Goal: Communication & Community: Answer question/provide support

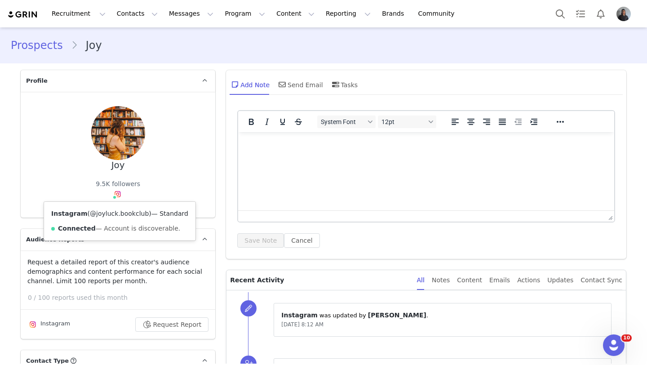
click at [109, 212] on link "@joyluck.bookclub" at bounding box center [119, 213] width 59 height 7
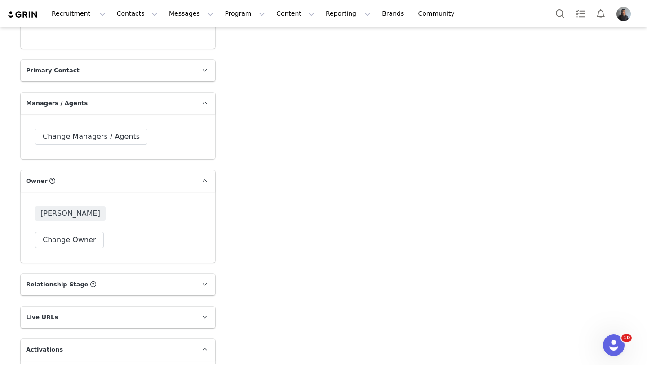
scroll to position [1415, 0]
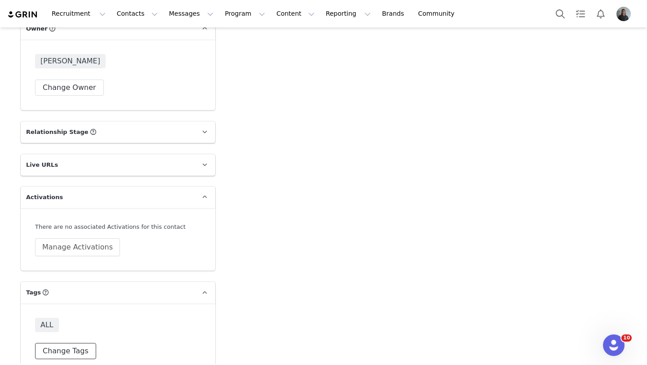
click at [71, 343] on button "Change Tags" at bounding box center [65, 351] width 61 height 16
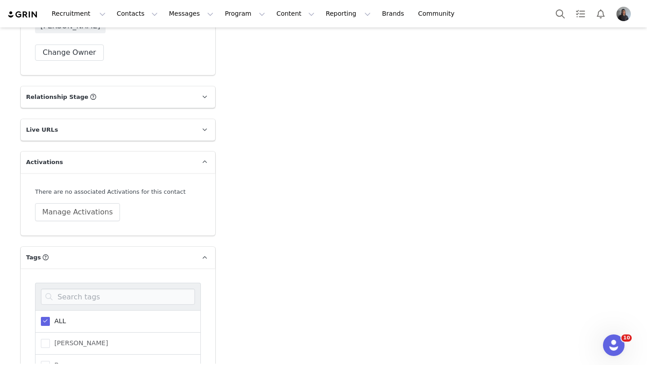
scroll to position [1464, 0]
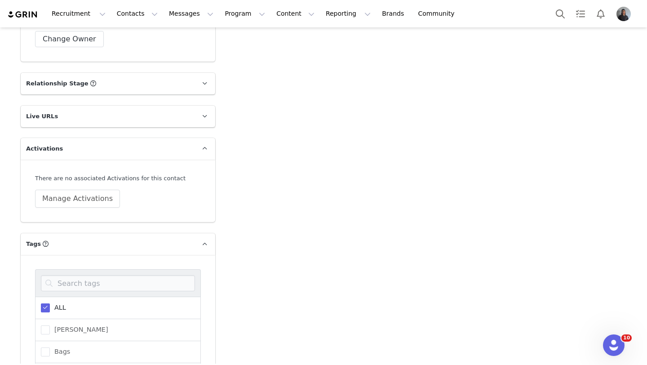
click at [47, 303] on span at bounding box center [45, 307] width 9 height 9
click at [50, 303] on input "ALL" at bounding box center [50, 303] width 0 height 0
click at [48, 347] on span at bounding box center [45, 352] width 9 height 10
click at [50, 347] on input "Bags" at bounding box center [50, 347] width 0 height 0
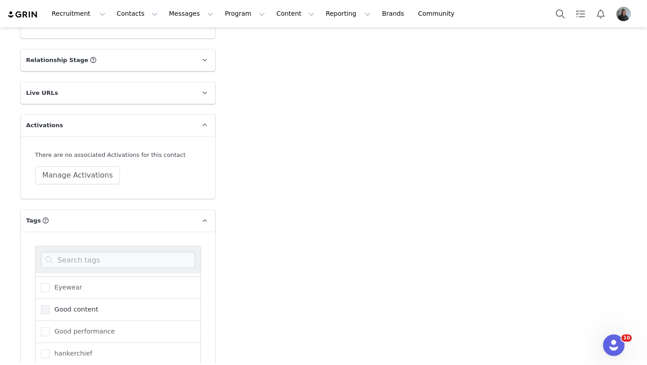
scroll to position [124, 0]
click at [48, 332] on span at bounding box center [45, 336] width 9 height 9
click at [50, 332] on input "Kolo House Shoes" at bounding box center [50, 332] width 0 height 0
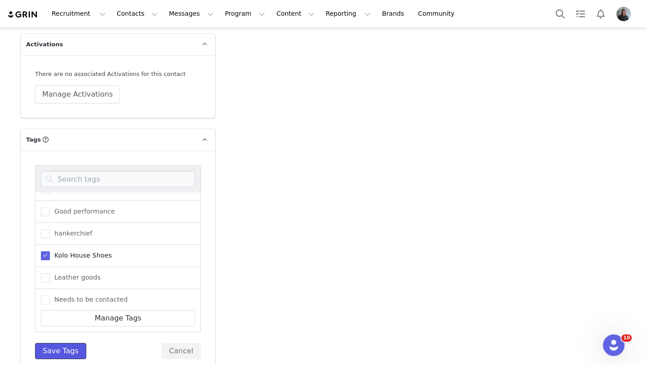
click at [45, 343] on button "Save Tags" at bounding box center [60, 351] width 51 height 16
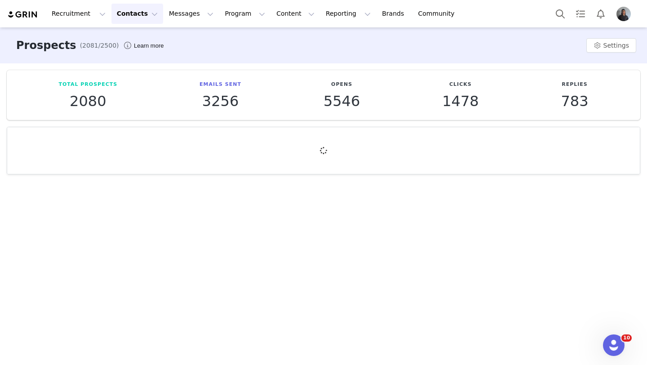
scroll to position [0, 0]
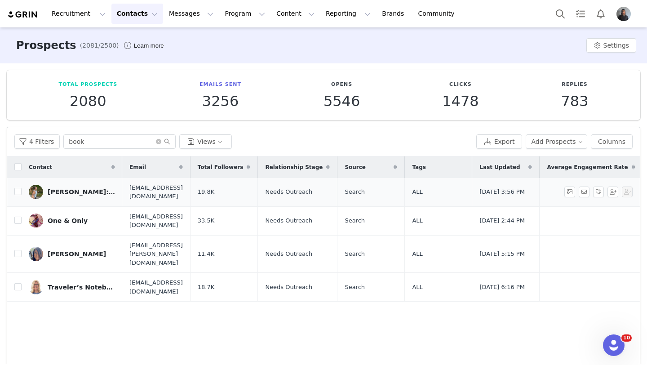
click at [88, 196] on link "[PERSON_NAME]: Buff Bookworm" at bounding box center [72, 192] width 86 height 14
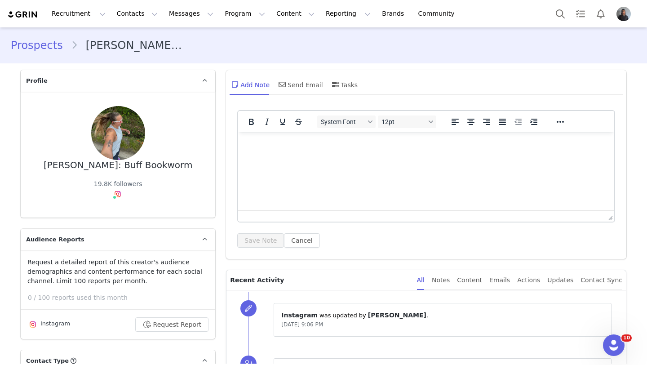
type input "+1 ([GEOGRAPHIC_DATA])"
click at [122, 216] on link "@thelisawright" at bounding box center [118, 213] width 47 height 7
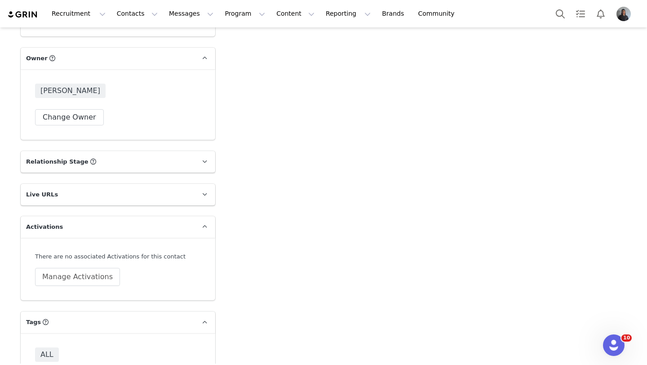
scroll to position [1415, 0]
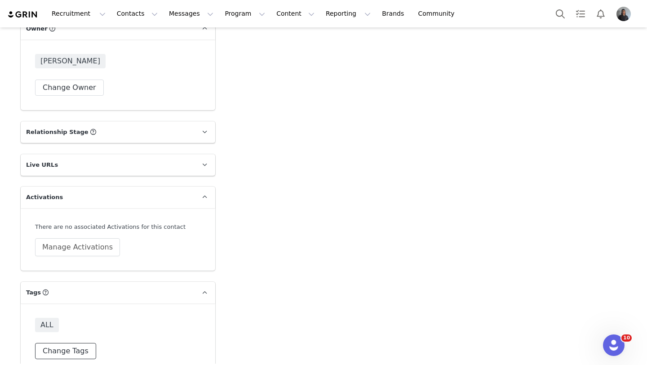
click at [80, 343] on button "Change Tags" at bounding box center [65, 351] width 61 height 16
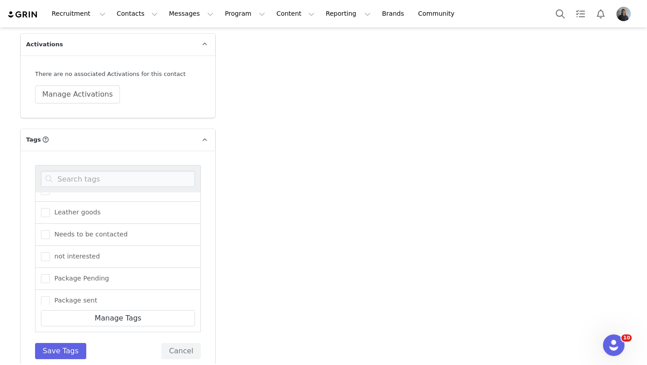
scroll to position [191, 0]
click at [48, 250] on span at bounding box center [45, 254] width 9 height 9
click at [50, 250] on input "not interested" at bounding box center [50, 250] width 0 height 0
click at [58, 343] on button "Save Tags" at bounding box center [60, 351] width 51 height 16
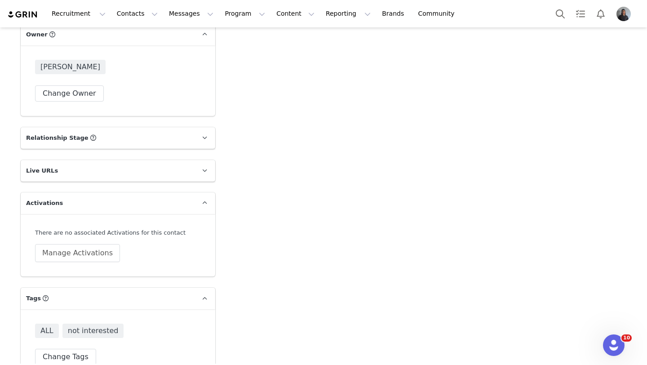
scroll to position [1415, 0]
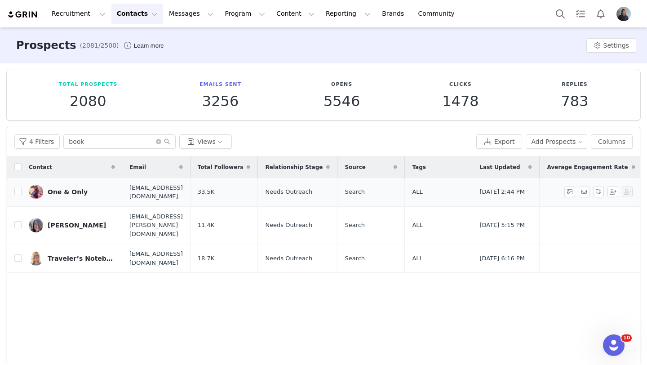
click at [69, 195] on link "One & Only" at bounding box center [72, 192] width 86 height 14
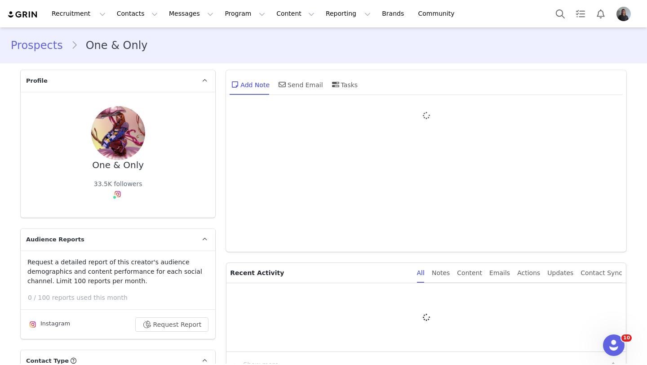
type input "+1 ([GEOGRAPHIC_DATA])"
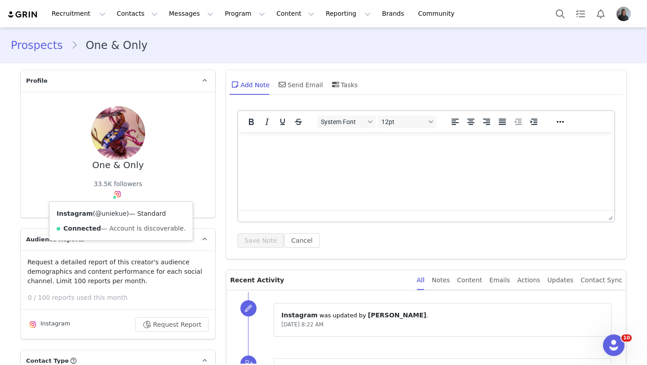
click at [113, 212] on link "@uniekue" at bounding box center [110, 213] width 31 height 7
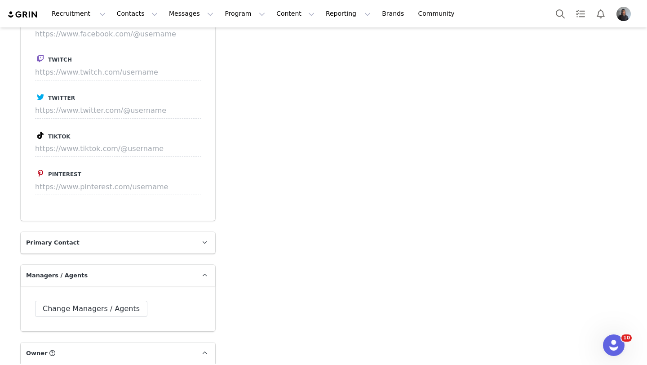
scroll to position [1415, 0]
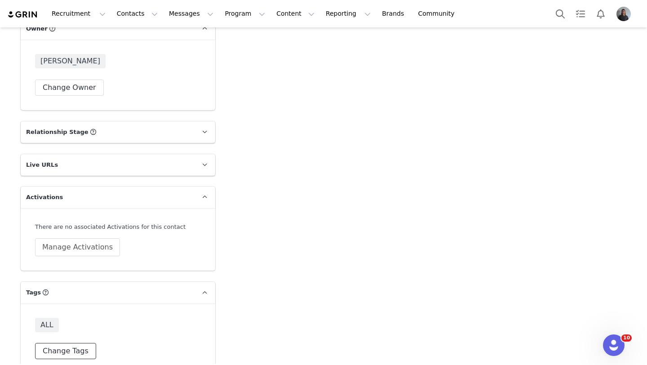
click at [81, 343] on button "Change Tags" at bounding box center [65, 351] width 61 height 16
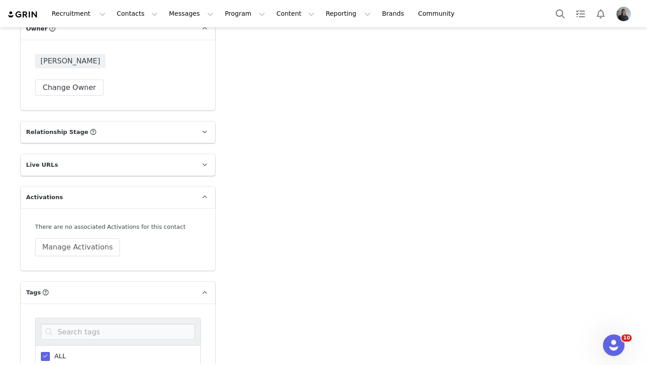
scroll to position [1492, 0]
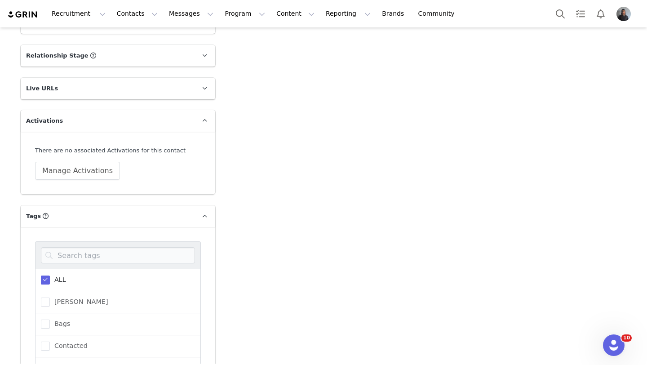
click at [52, 275] on span "ALL" at bounding box center [58, 279] width 16 height 9
click at [50, 275] on input "ALL" at bounding box center [50, 275] width 0 height 0
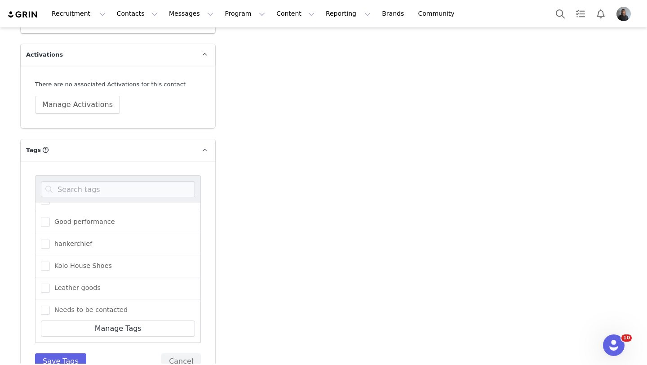
scroll to position [120, 0]
click at [50, 265] on span "Kolo House Shoes" at bounding box center [81, 269] width 62 height 9
click at [50, 265] on input "Kolo House Shoes" at bounding box center [50, 265] width 0 height 0
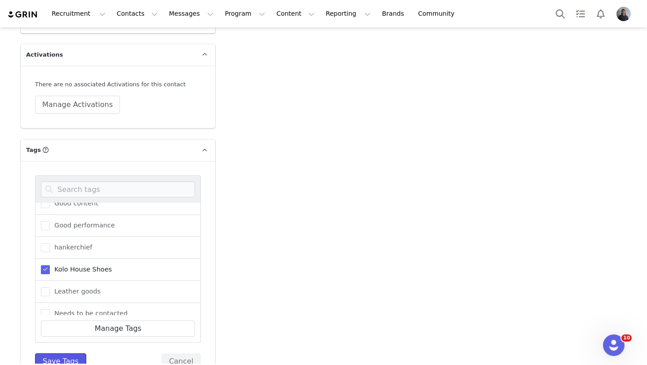
click at [55, 353] on button "Save Tags" at bounding box center [60, 361] width 51 height 16
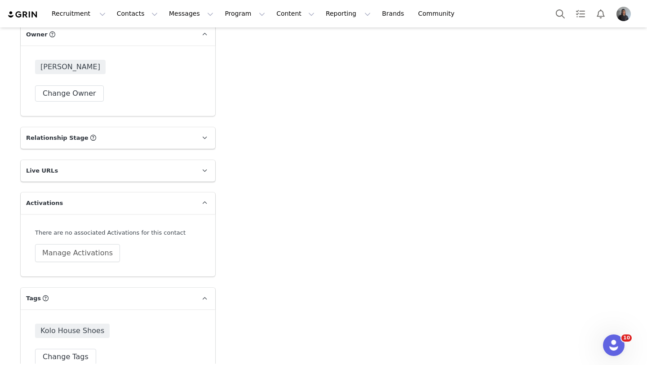
scroll to position [1415, 0]
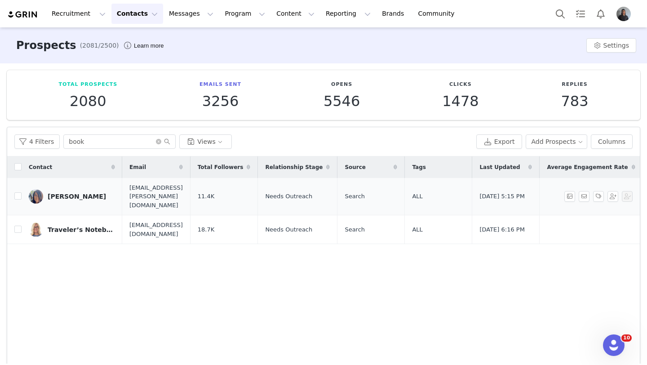
click at [55, 193] on div "[PERSON_NAME]" at bounding box center [77, 196] width 58 height 7
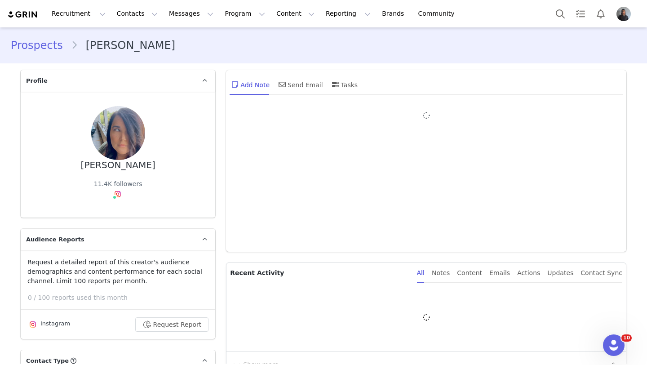
type input "+1 ([GEOGRAPHIC_DATA])"
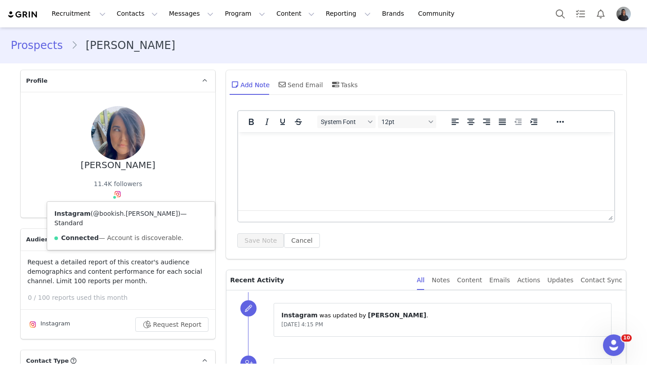
click at [113, 215] on link "@bookish.[PERSON_NAME]" at bounding box center [135, 213] width 85 height 7
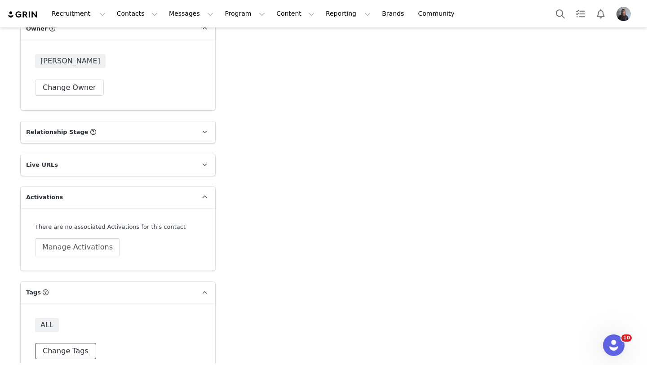
click at [75, 343] on button "Change Tags" at bounding box center [65, 351] width 61 height 16
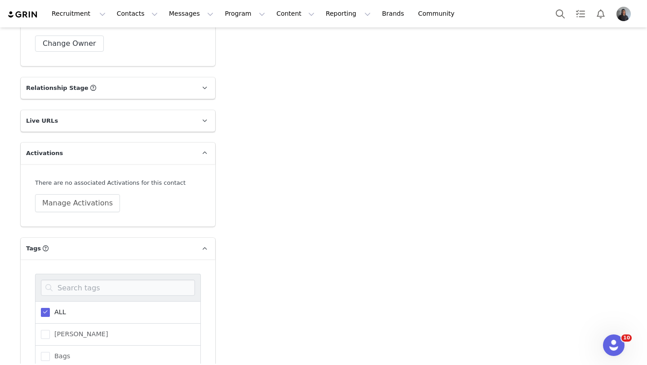
scroll to position [1473, 0]
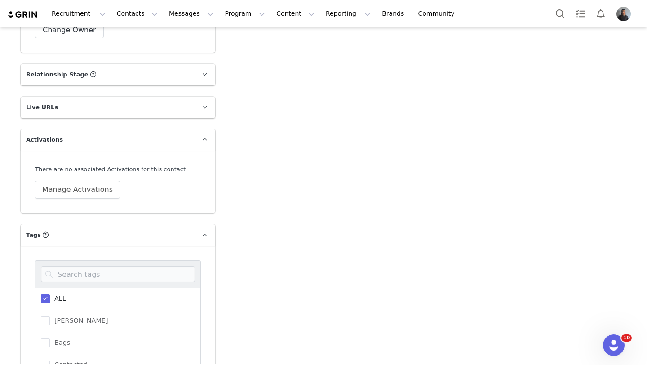
click at [47, 294] on span at bounding box center [45, 299] width 9 height 10
click at [50, 294] on input "ALL" at bounding box center [50, 294] width 0 height 0
click at [47, 338] on span at bounding box center [45, 342] width 9 height 9
click at [50, 338] on input "Bags" at bounding box center [50, 338] width 0 height 0
click at [47, 338] on span at bounding box center [45, 342] width 9 height 9
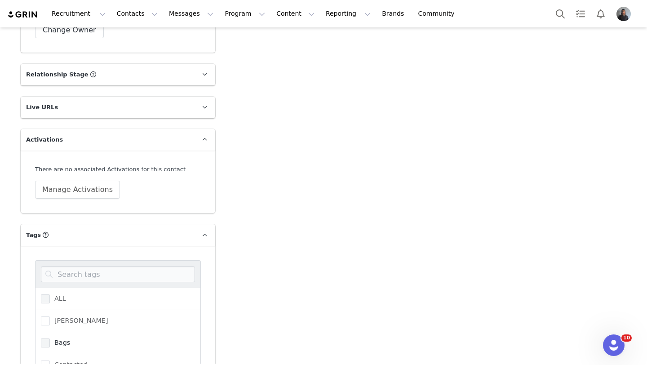
click at [50, 338] on input "Bags" at bounding box center [50, 338] width 0 height 0
click at [47, 338] on span at bounding box center [45, 342] width 9 height 9
click at [50, 338] on input "Bags" at bounding box center [50, 338] width 0 height 0
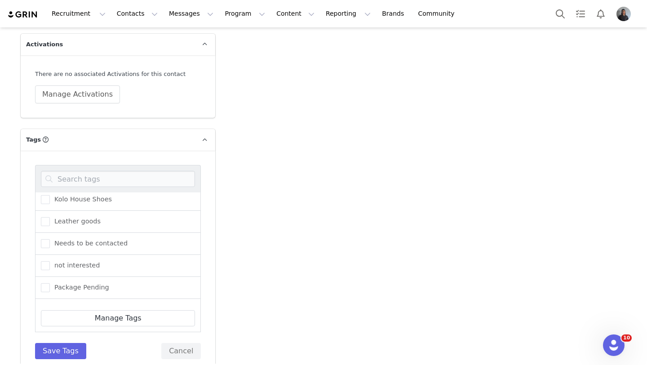
scroll to position [181, 0]
click at [45, 195] on span at bounding box center [45, 199] width 9 height 9
click at [50, 195] on input "Kolo House Shoes" at bounding box center [50, 195] width 0 height 0
click at [62, 343] on button "Save Tags" at bounding box center [60, 351] width 51 height 16
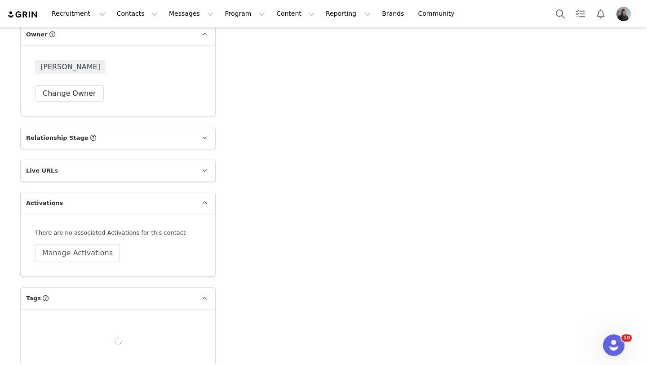
scroll to position [1415, 0]
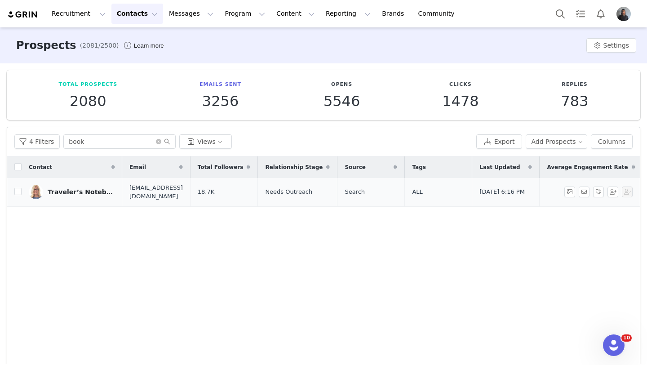
click at [55, 194] on div "Traveler’s Notebooks, Project Kits, Stamps, Dies & More!" at bounding box center [81, 191] width 67 height 7
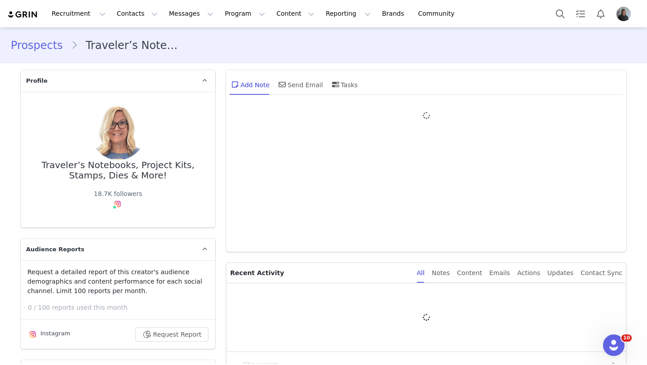
type input "+1 ([GEOGRAPHIC_DATA])"
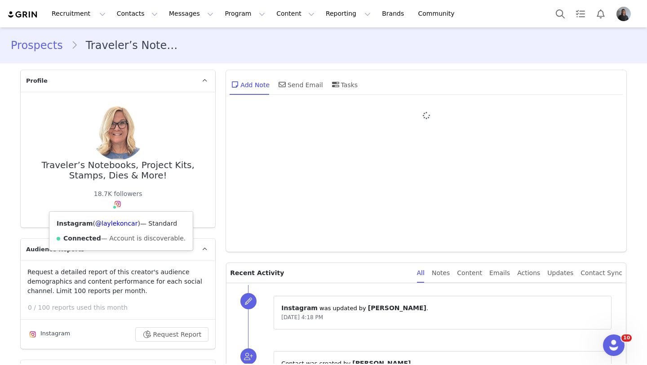
click at [118, 219] on div "Instagram ( @laylekoncar ) — Standard Connected — Account is discoverable." at bounding box center [120, 231] width 143 height 39
click at [119, 221] on link "@laylekoncar" at bounding box center [116, 223] width 42 height 7
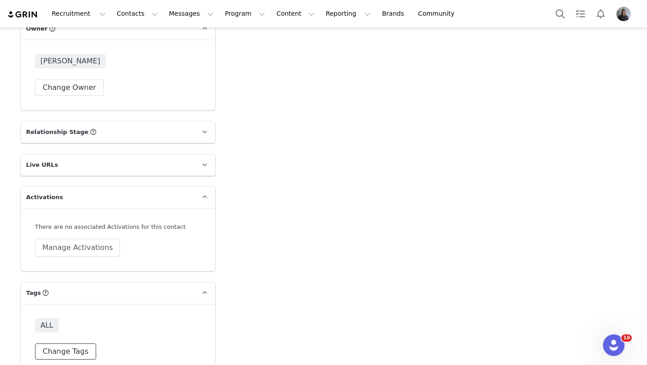
click at [76, 343] on button "Change Tags" at bounding box center [65, 351] width 61 height 16
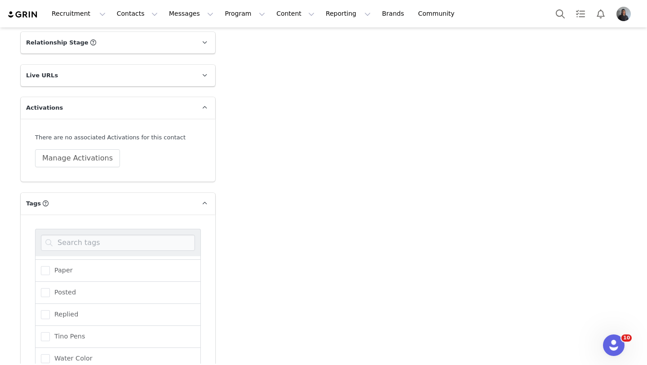
scroll to position [328, 0]
click at [50, 331] on span "Tino Pens" at bounding box center [67, 335] width 35 height 9
click at [50, 331] on input "Tino Pens" at bounding box center [50, 331] width 0 height 0
click at [45, 263] on span at bounding box center [45, 267] width 9 height 9
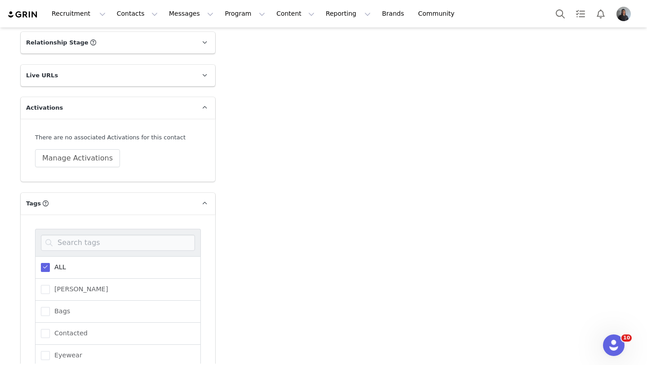
click at [50, 263] on input "ALL" at bounding box center [50, 263] width 0 height 0
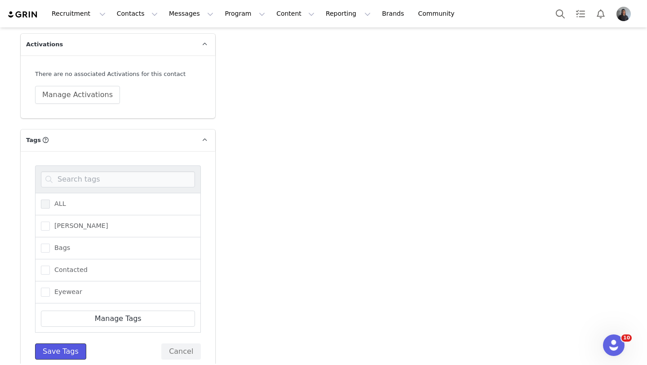
click at [68, 343] on button "Save Tags" at bounding box center [60, 351] width 51 height 16
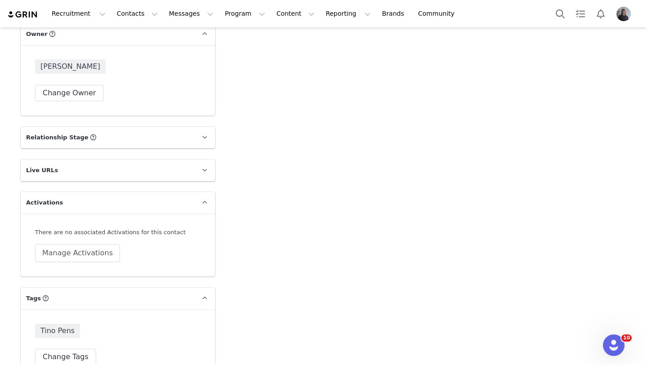
scroll to position [1425, 0]
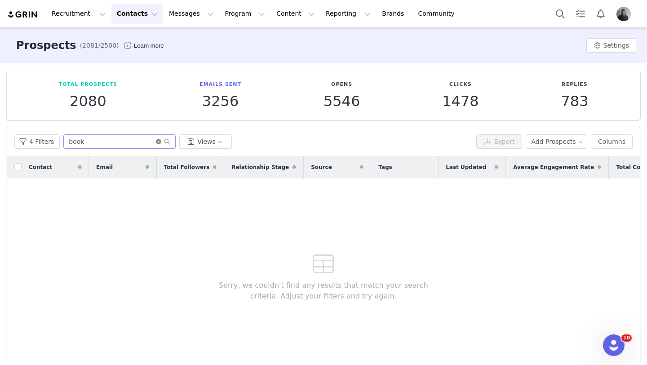
click at [157, 142] on icon "icon: close-circle" at bounding box center [158, 141] width 5 height 5
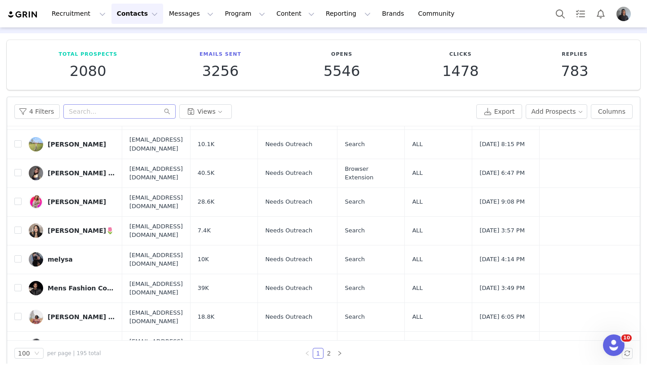
scroll to position [39, 0]
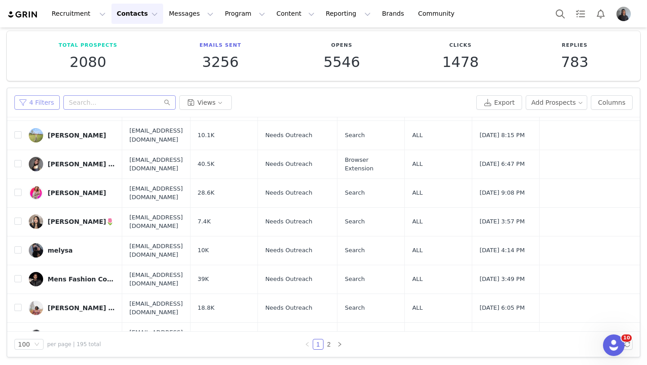
click at [44, 105] on button "4 Filters" at bounding box center [36, 102] width 45 height 14
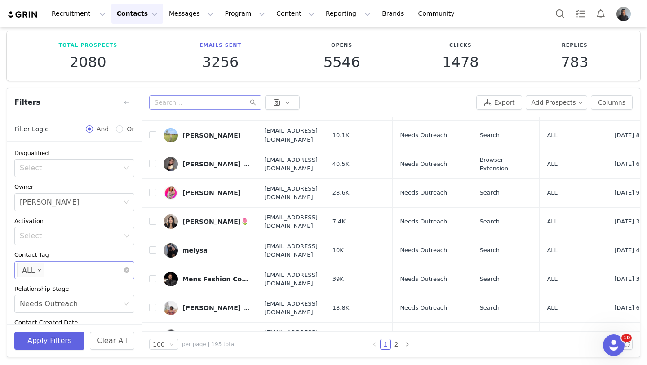
click at [40, 269] on icon "icon: close" at bounding box center [39, 270] width 4 height 4
click at [126, 305] on icon "icon: close-circle" at bounding box center [126, 303] width 5 height 5
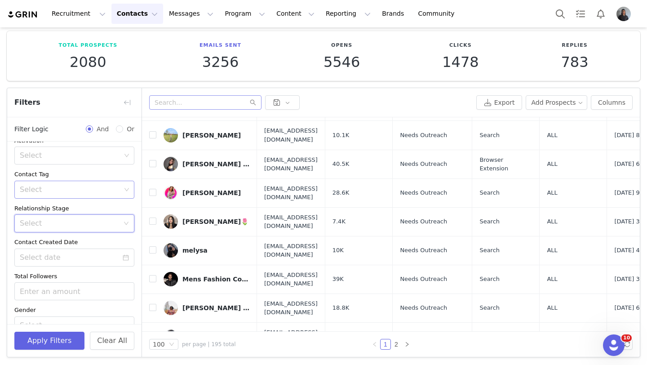
scroll to position [218, 0]
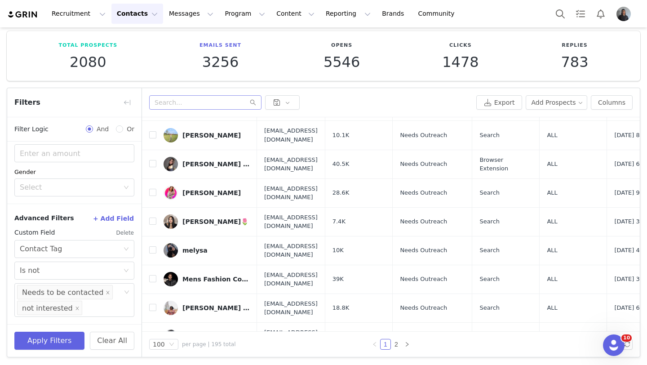
click at [124, 218] on button "+ Add Field" at bounding box center [114, 218] width 42 height 14
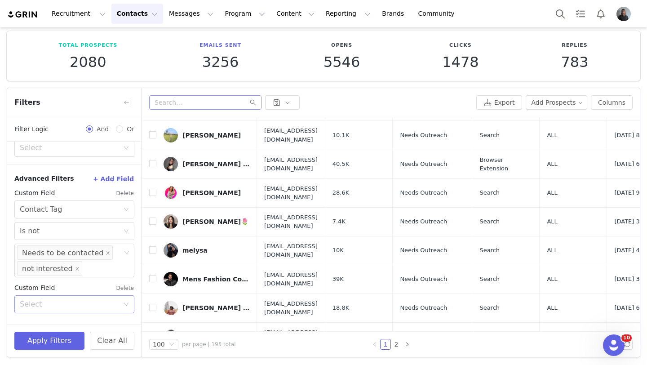
click at [97, 309] on div "Select" at bounding box center [71, 304] width 103 height 17
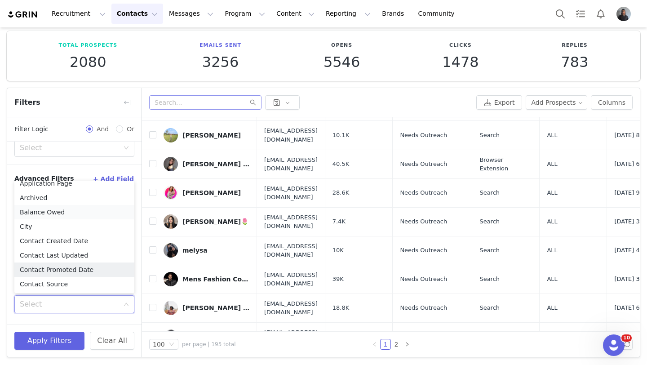
scroll to position [0, 0]
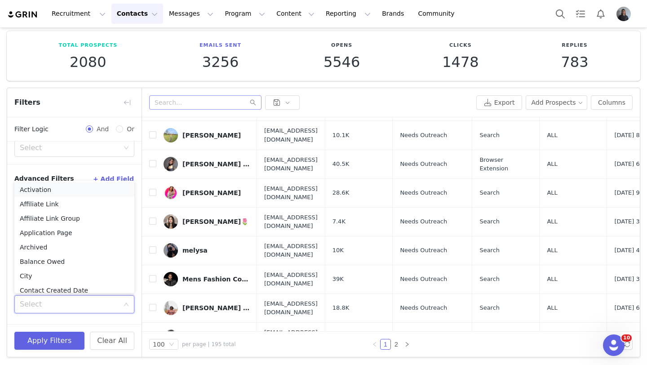
click at [44, 191] on li "Activation" at bounding box center [74, 189] width 120 height 14
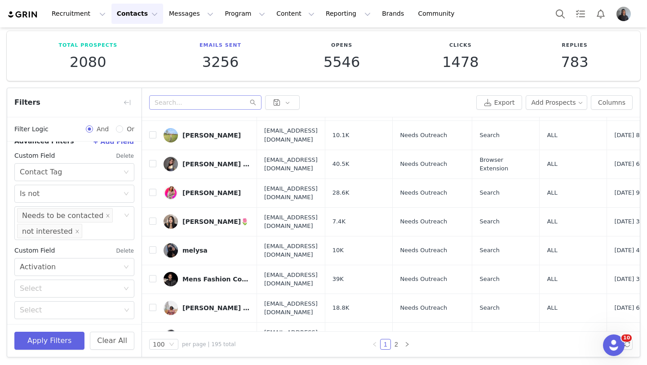
scroll to position [297, 0]
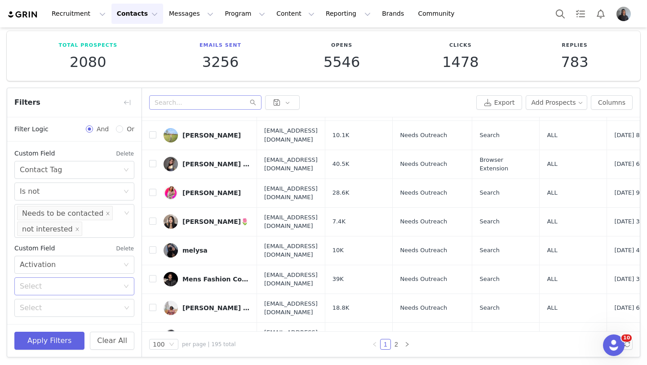
click at [67, 288] on div "Select" at bounding box center [69, 286] width 99 height 9
click at [54, 332] on li "None" at bounding box center [74, 334] width 120 height 14
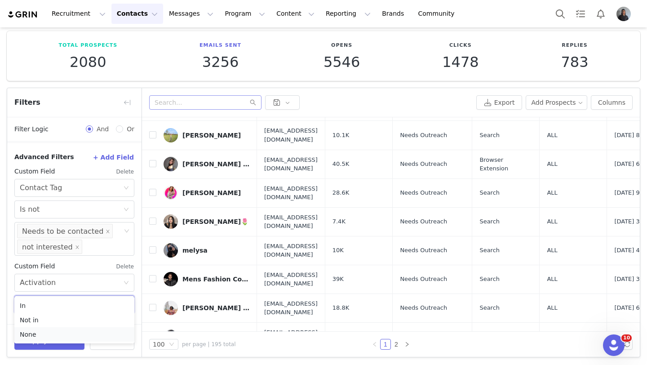
scroll to position [279, 0]
click at [53, 344] on button "Apply Filters" at bounding box center [49, 341] width 70 height 18
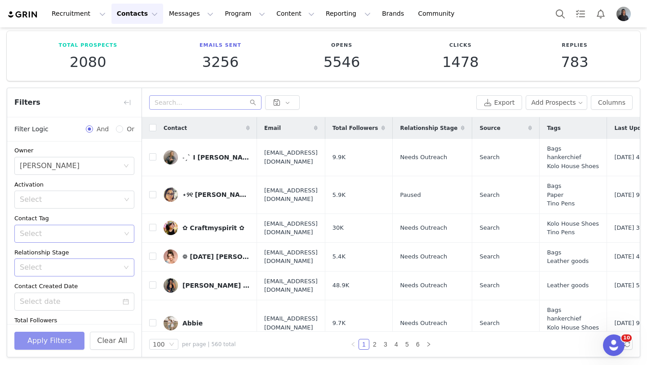
scroll to position [30, 0]
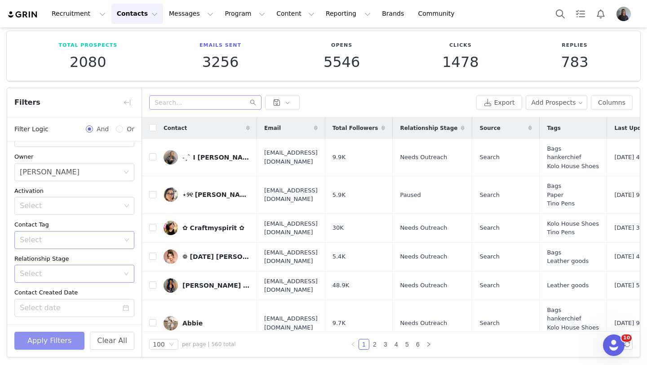
click at [72, 238] on div "Select" at bounding box center [70, 239] width 101 height 9
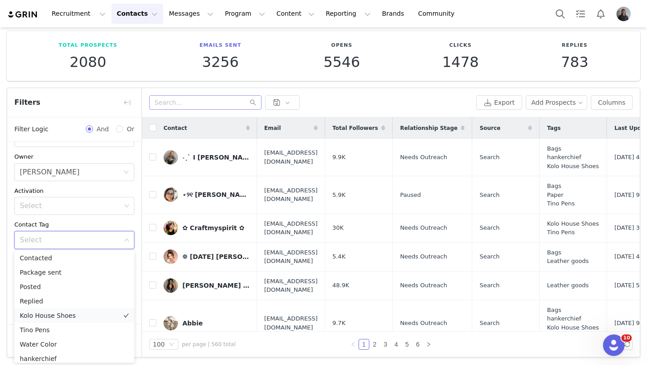
click at [53, 322] on li "Kolo House Shoes" at bounding box center [74, 315] width 120 height 14
click at [52, 329] on li "Tino Pens" at bounding box center [74, 330] width 120 height 14
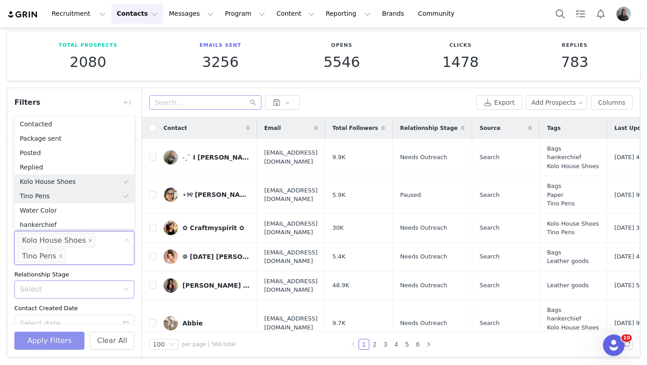
click at [56, 343] on button "Apply Filters" at bounding box center [49, 341] width 70 height 18
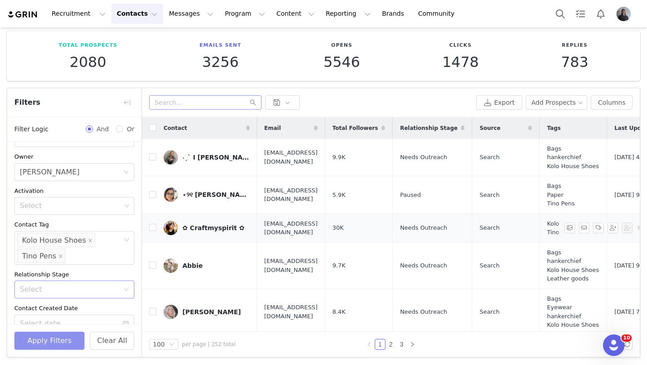
scroll to position [0, 14]
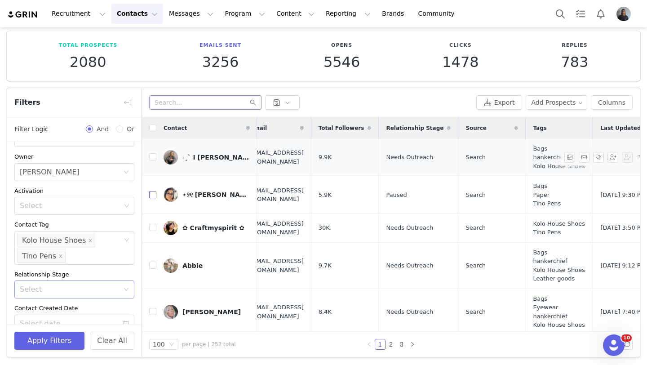
click at [153, 193] on input "checkbox" at bounding box center [152, 194] width 7 height 7
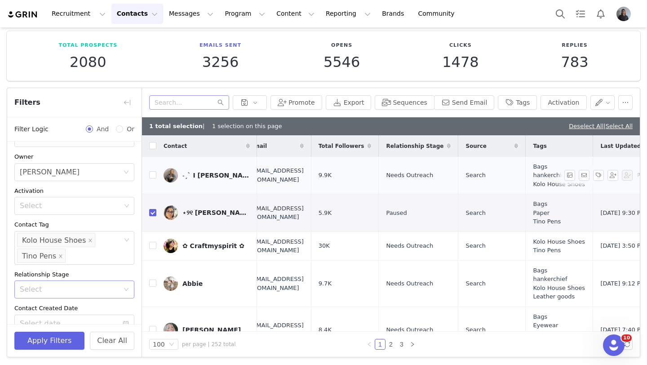
checkbox input "true"
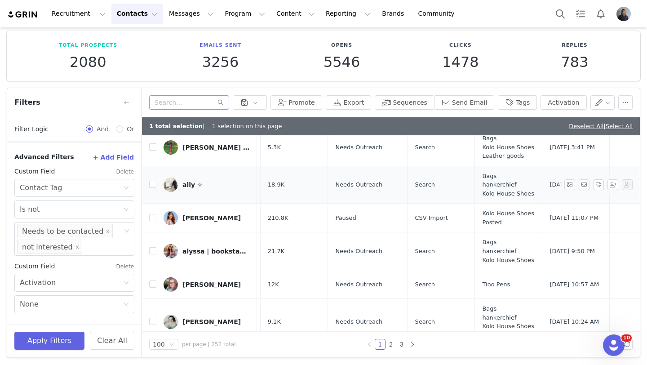
scroll to position [684, 65]
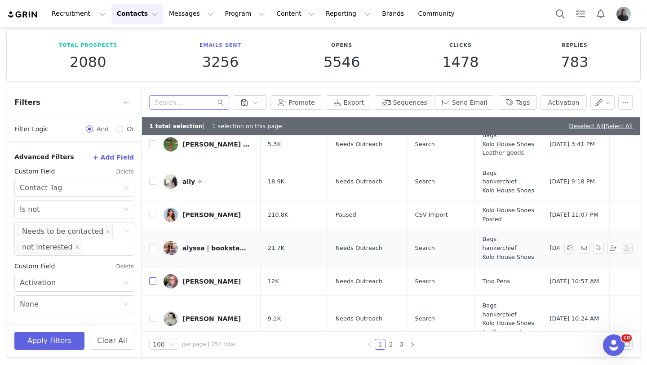
click at [153, 281] on input "checkbox" at bounding box center [152, 280] width 7 height 7
checkbox input "true"
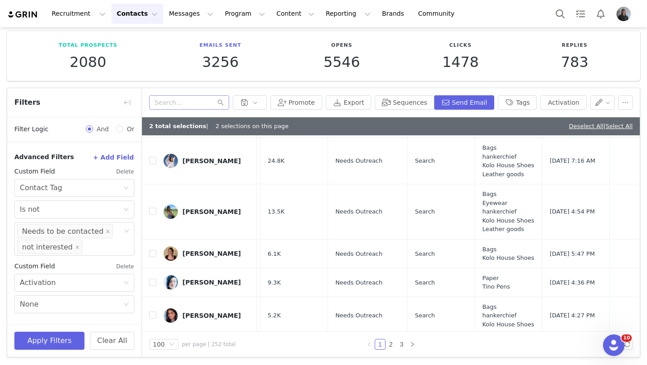
scroll to position [912, 65]
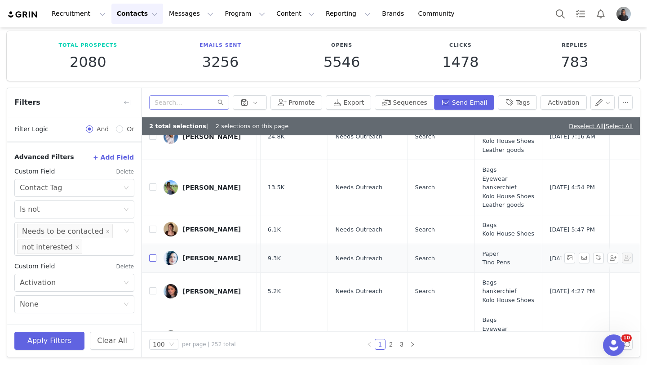
click at [155, 257] on input "checkbox" at bounding box center [152, 257] width 7 height 7
checkbox input "true"
click at [159, 228] on td "[PERSON_NAME]" at bounding box center [206, 229] width 101 height 29
click at [154, 293] on input "checkbox" at bounding box center [152, 290] width 7 height 7
checkbox input "true"
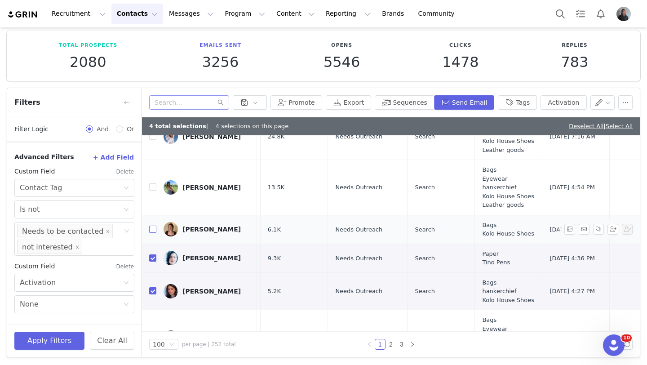
click at [154, 227] on input "checkbox" at bounding box center [152, 229] width 7 height 7
checkbox input "true"
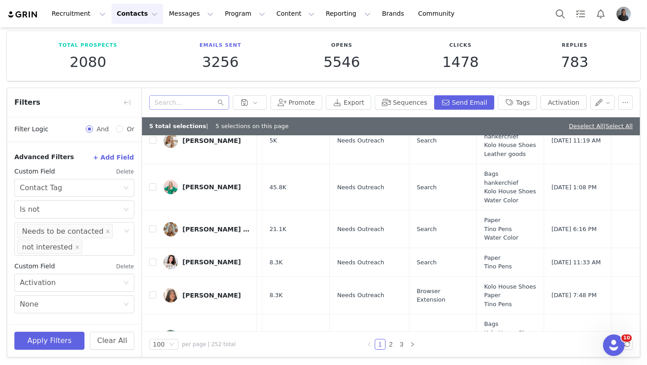
scroll to position [2514, 63]
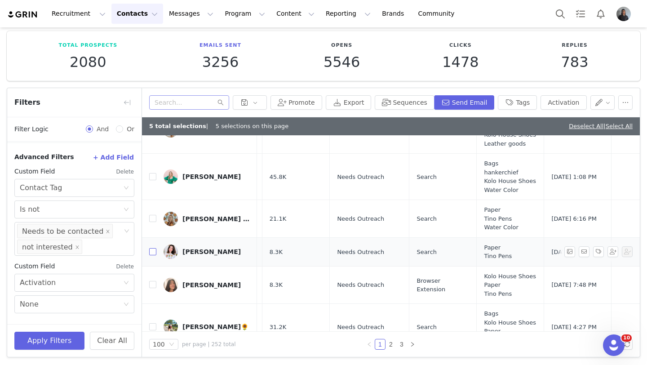
click at [151, 249] on input "checkbox" at bounding box center [152, 251] width 7 height 7
checkbox input "true"
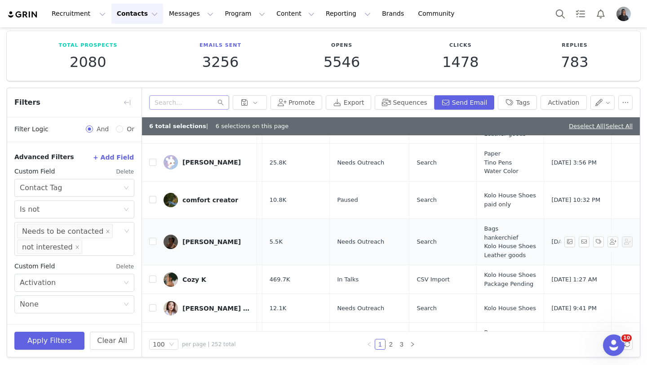
scroll to position [3166, 63]
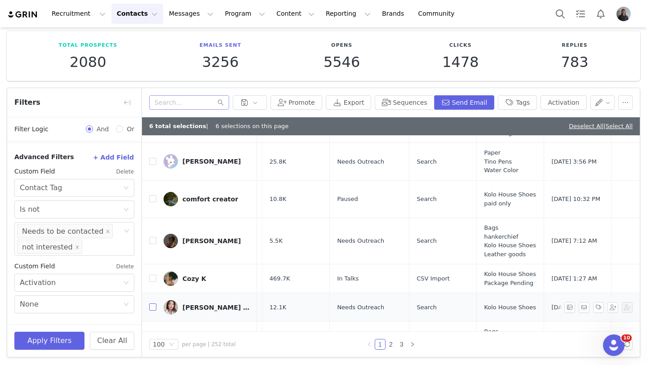
click at [154, 303] on input "checkbox" at bounding box center [152, 306] width 7 height 7
checkbox input "true"
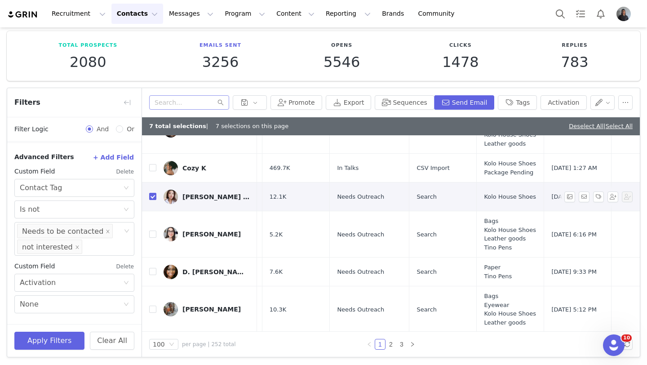
scroll to position [3278, 63]
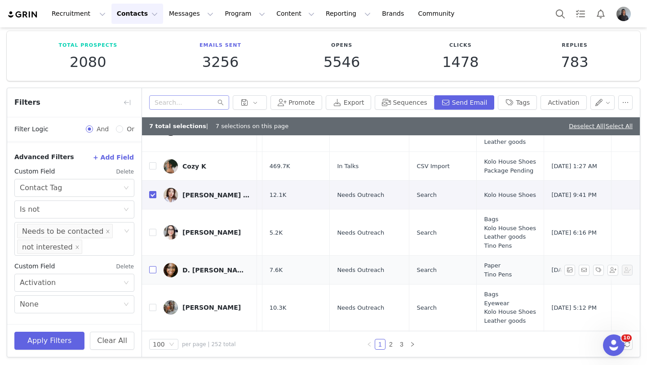
click at [153, 266] on input "checkbox" at bounding box center [152, 269] width 7 height 7
checkbox input "true"
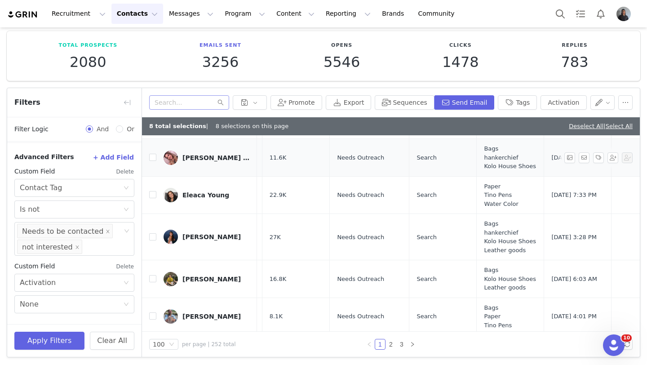
scroll to position [3744, 63]
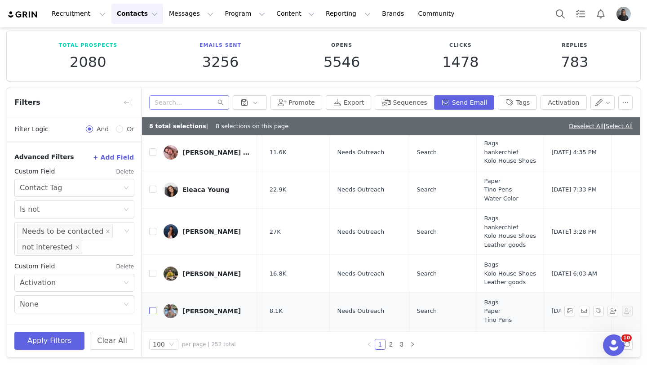
click at [152, 307] on input "checkbox" at bounding box center [152, 310] width 7 height 7
checkbox input "true"
click at [390, 346] on link "2" at bounding box center [391, 344] width 10 height 10
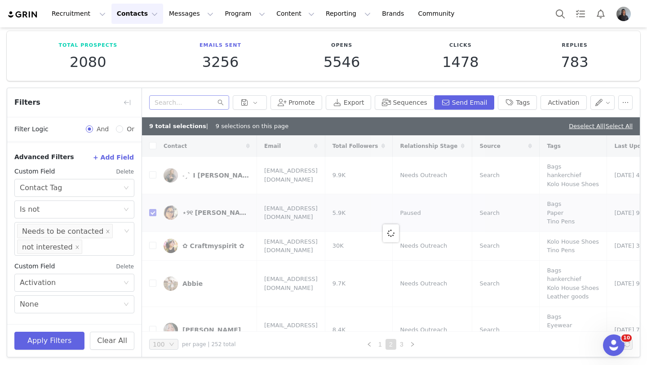
checkbox input "false"
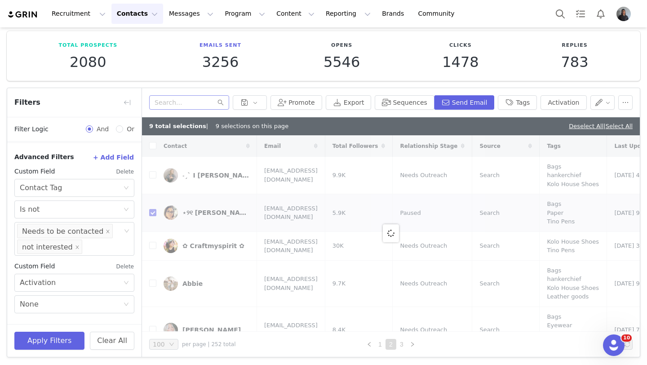
checkbox input "false"
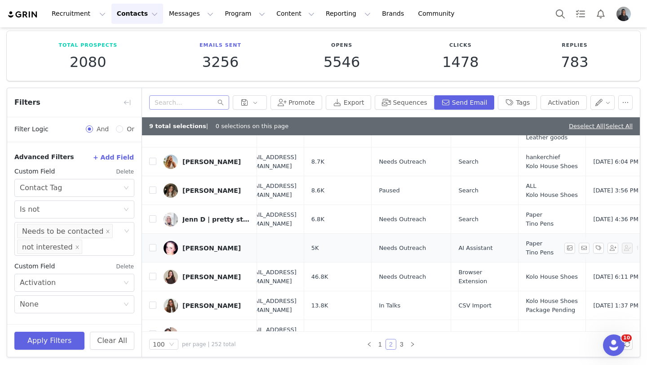
scroll to position [1608, 21]
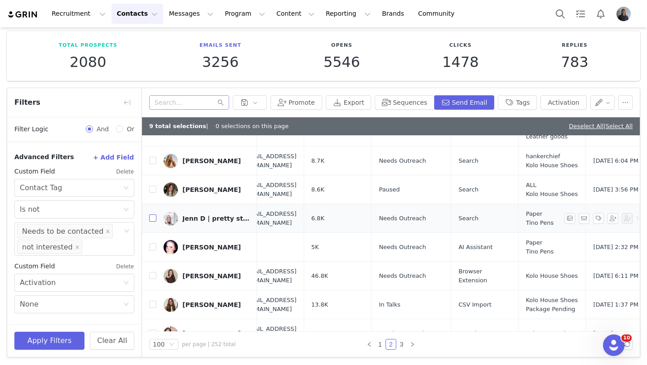
click at [152, 219] on input "checkbox" at bounding box center [152, 217] width 7 height 7
click at [560, 102] on button "Activation" at bounding box center [563, 102] width 46 height 14
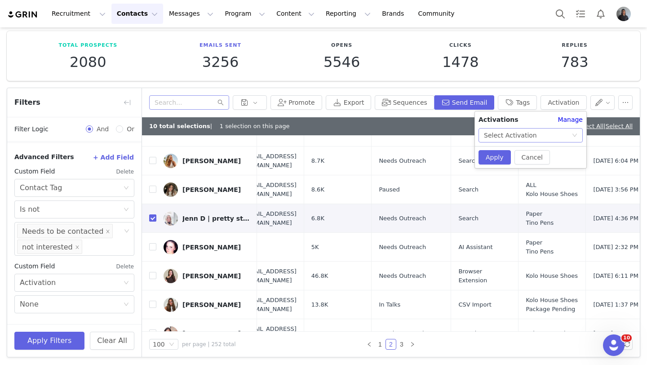
click at [530, 133] on div "Select Activation" at bounding box center [510, 134] width 53 height 13
click at [521, 168] on li "Affiliate Partner Program" at bounding box center [530, 167] width 104 height 14
click at [500, 158] on button "Apply" at bounding box center [494, 157] width 32 height 14
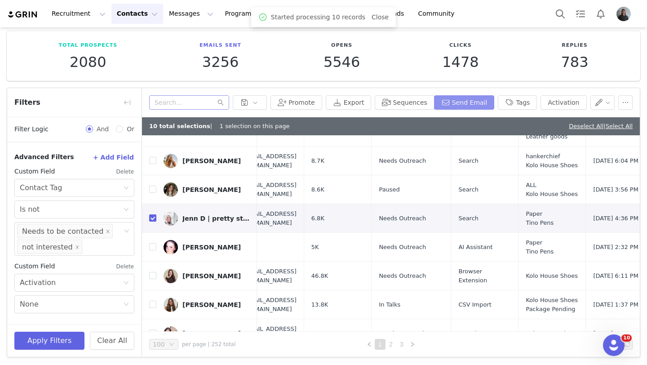
scroll to position [0, 0]
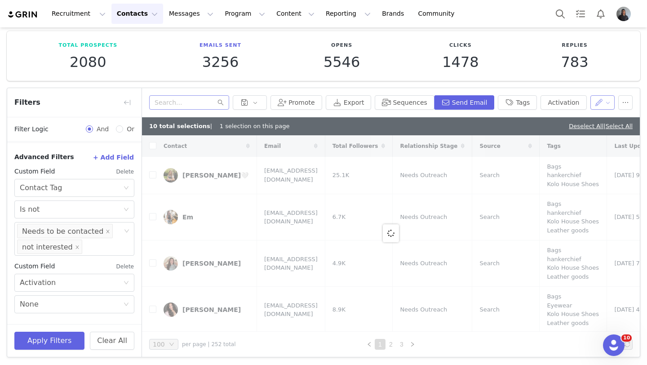
checkbox input "false"
checkbox input "true"
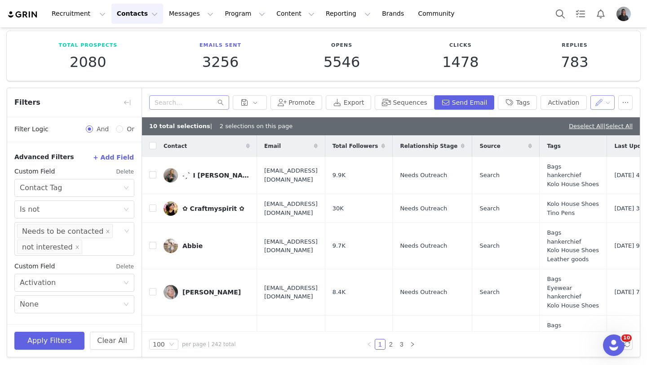
click at [602, 104] on button "button" at bounding box center [602, 102] width 25 height 14
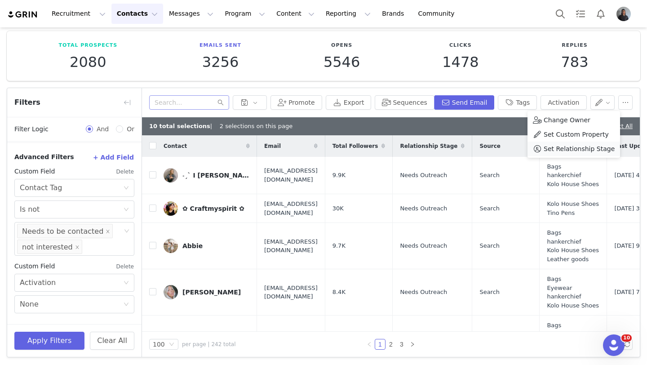
click at [569, 149] on span "Set Relationship Stage" at bounding box center [579, 149] width 71 height 10
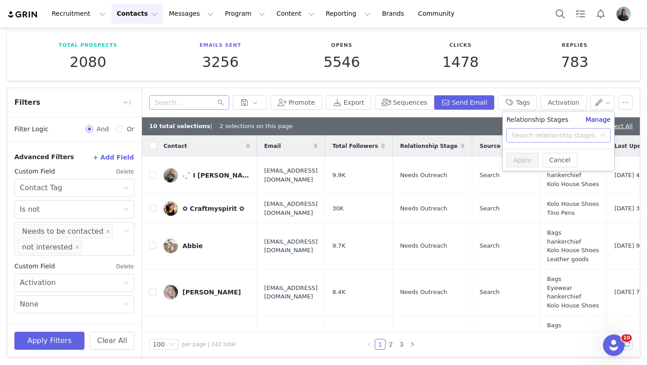
click at [564, 135] on div "Search relationship stages" at bounding box center [554, 135] width 84 height 9
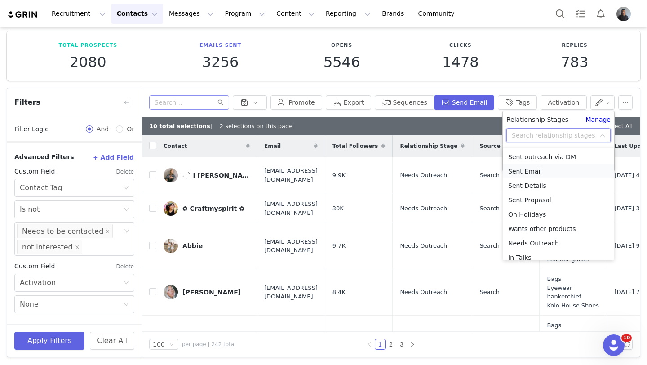
click at [545, 173] on li "Sent Email" at bounding box center [558, 171] width 111 height 14
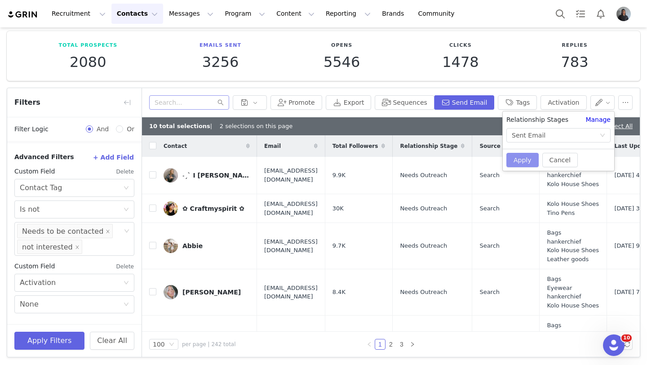
click at [524, 159] on button "Apply" at bounding box center [522, 160] width 32 height 14
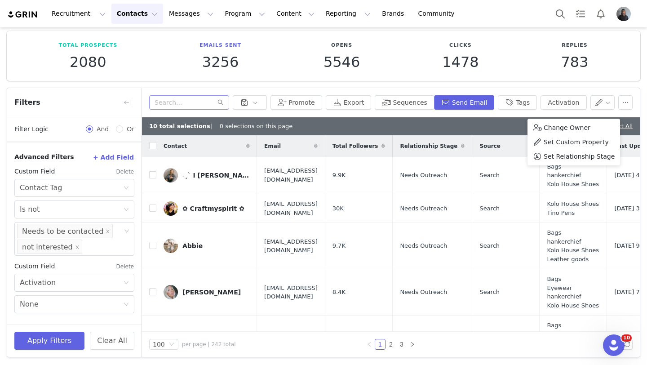
checkbox input "false"
click at [474, 102] on button "Send Email" at bounding box center [464, 102] width 61 height 14
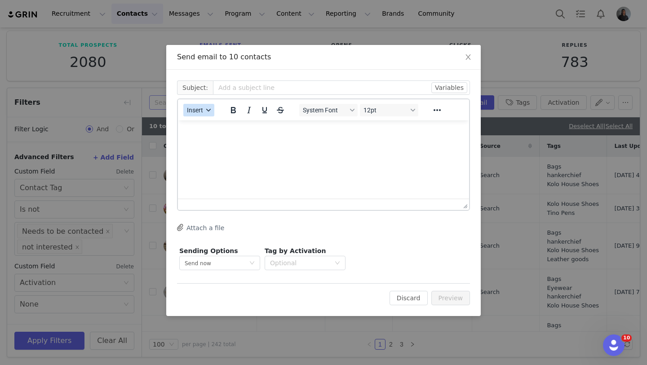
click at [201, 105] on button "Insert" at bounding box center [198, 110] width 31 height 13
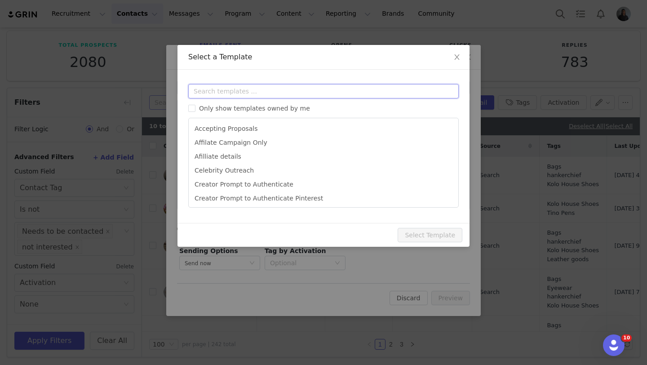
click at [248, 92] on input "text" at bounding box center [323, 91] width 270 height 14
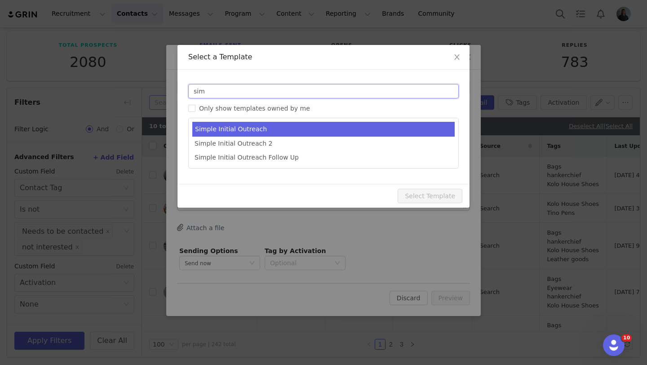
type input "sim"
click at [246, 133] on li "Simple Initial Outreach" at bounding box center [323, 129] width 262 height 15
type input "[first_name] x TOPDRAWER Let’s Collab!"
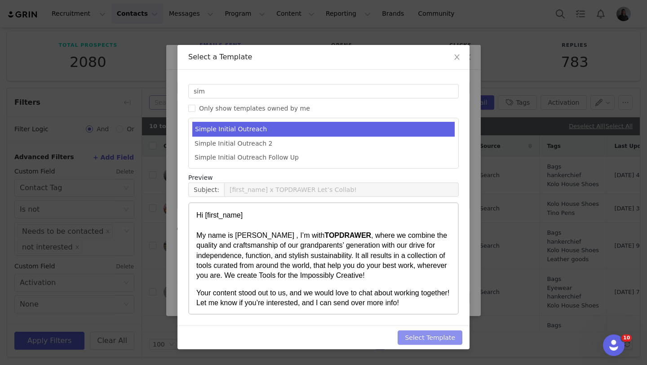
click at [417, 336] on button "Select Template" at bounding box center [430, 337] width 65 height 14
type input "[first_name] x TOPDRAWER Let’s Collab!"
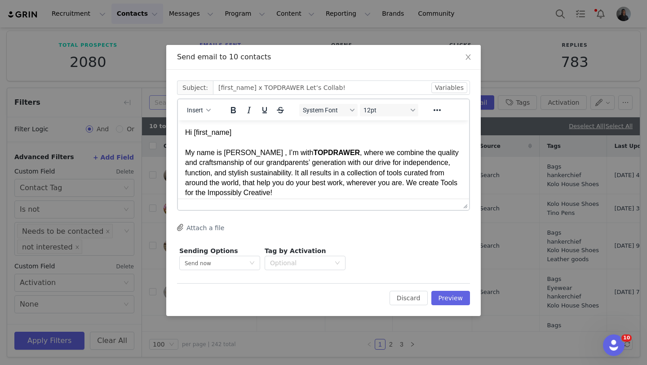
click at [245, 154] on p "Hi [first_name] My name is [PERSON_NAME] , I’m with TOPDRAWER , where we combin…" at bounding box center [323, 163] width 277 height 71
click at [246, 154] on p "Hi First Name My name is [PERSON_NAME] , I’m with TOPDRAWER , where we combine …" at bounding box center [323, 163] width 277 height 71
click at [295, 260] on div "Optional" at bounding box center [300, 262] width 60 height 9
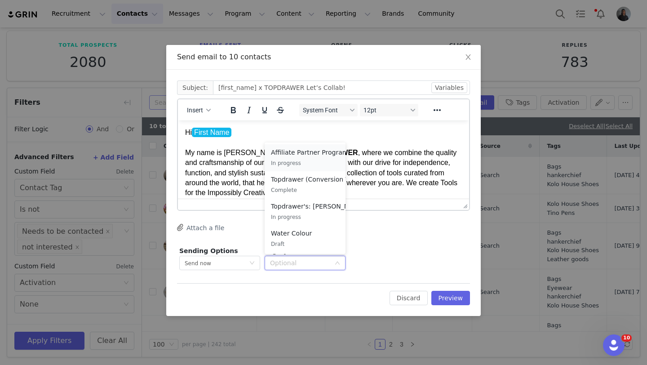
click at [305, 164] on p "In progress" at bounding box center [309, 163] width 77 height 10
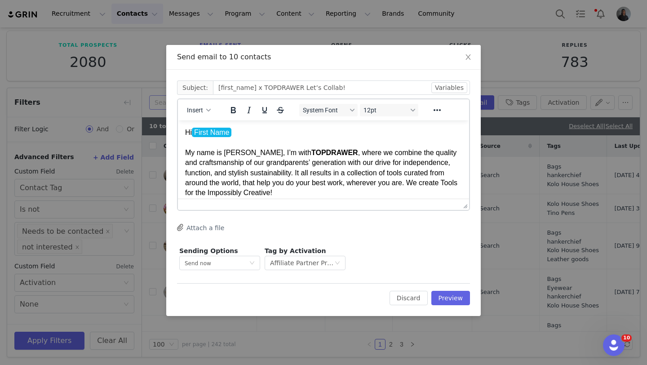
click at [235, 129] on p "Hi First Name My name is [PERSON_NAME], I’m with TOPDRAWER , where we combine t…" at bounding box center [323, 163] width 277 height 71
click at [456, 295] on button "Preview" at bounding box center [450, 298] width 39 height 14
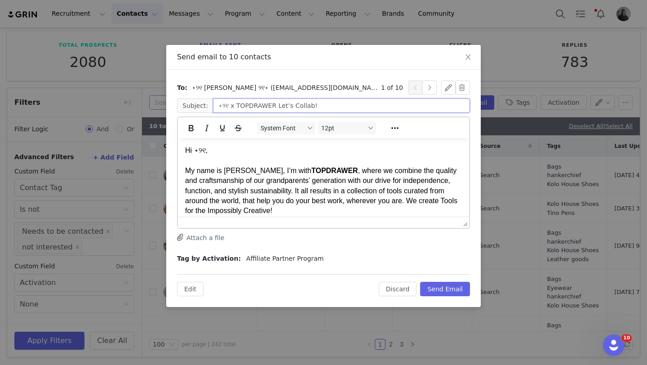
drag, startPoint x: 227, startPoint y: 106, endPoint x: 214, endPoint y: 105, distance: 13.0
click at [214, 105] on input "⋆୨୧ x TOPDRAWER Let’s Collab!" at bounding box center [341, 105] width 257 height 14
type input "[PERSON_NAME] x TOPDRAWER Let’s Collab!"
click at [204, 151] on p "Hi ⋆୨୧, My name is [PERSON_NAME], I’m with TOPDRAWER , where we combine the qua…" at bounding box center [323, 181] width 277 height 71
click at [434, 87] on button "button" at bounding box center [429, 87] width 14 height 14
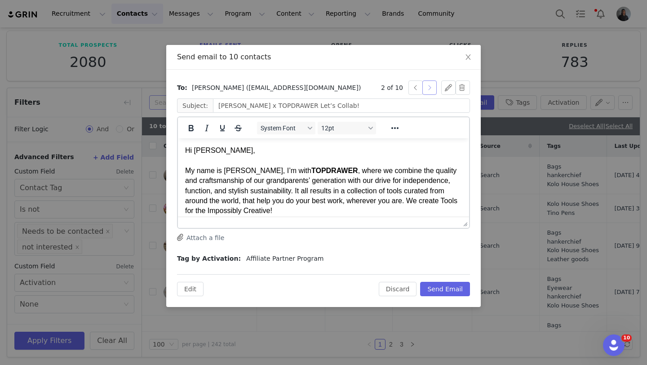
click at [434, 88] on button "button" at bounding box center [429, 87] width 14 height 14
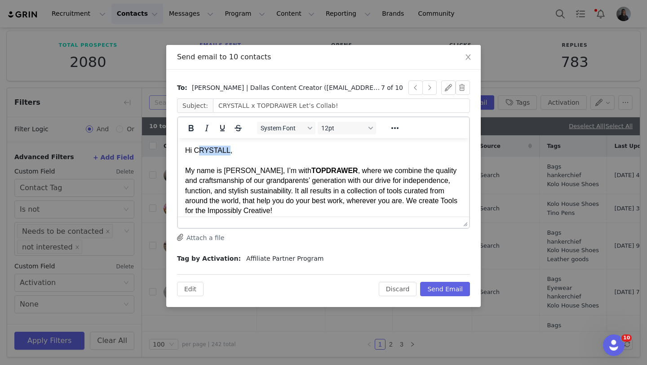
drag, startPoint x: 228, startPoint y: 151, endPoint x: 200, endPoint y: 151, distance: 28.3
click at [200, 151] on p "Hi [PERSON_NAME], My name is [PERSON_NAME], I’m with TOPDRAWER , where we combi…" at bounding box center [323, 181] width 277 height 71
drag, startPoint x: 247, startPoint y: 107, endPoint x: 221, endPoint y: 107, distance: 26.5
click at [221, 107] on input "CRYSTALL x TOPDRAWER Let’s Collab!" at bounding box center [341, 105] width 257 height 14
click at [431, 91] on button "button" at bounding box center [429, 87] width 14 height 14
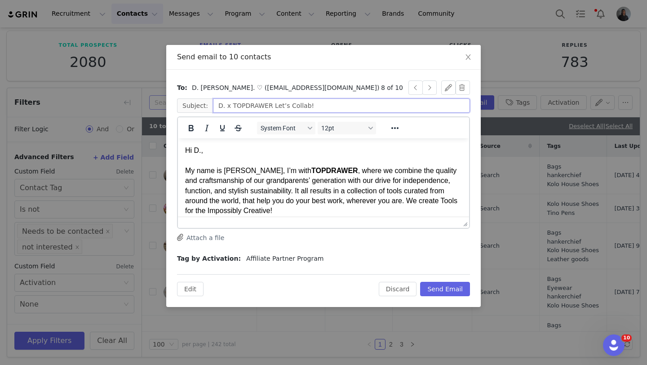
click at [222, 107] on input "D. x TOPDRAWER Let’s Collab!" at bounding box center [341, 105] width 257 height 14
click at [200, 150] on p "Hi D., My name is [PERSON_NAME], I’m with TOPDRAWER , where we combine the qual…" at bounding box center [323, 181] width 277 height 71
click at [428, 88] on button "button" at bounding box center [429, 87] width 14 height 14
type input "Jenn x TOPDRAWER Let’s Collab!"
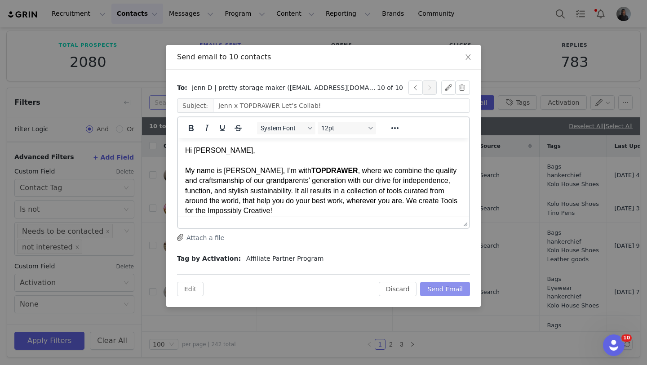
click at [440, 292] on button "Send Email" at bounding box center [445, 289] width 50 height 14
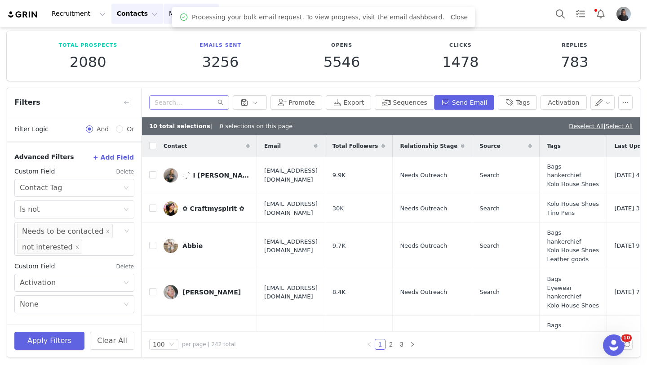
click at [169, 14] on button "Messages Messages" at bounding box center [191, 14] width 55 height 20
click at [174, 56] on p "Inbox" at bounding box center [169, 56] width 17 height 9
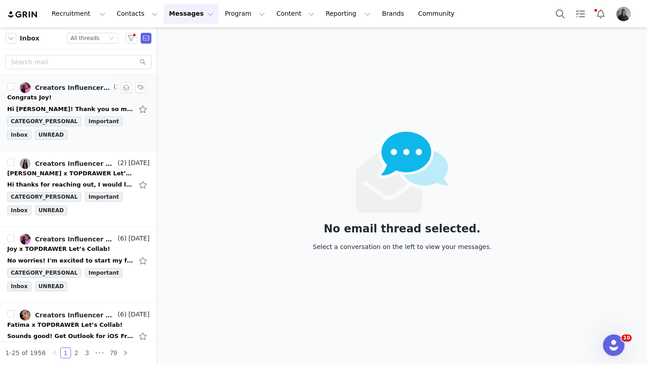
click at [77, 99] on div "Congrats Joy!" at bounding box center [78, 97] width 142 height 9
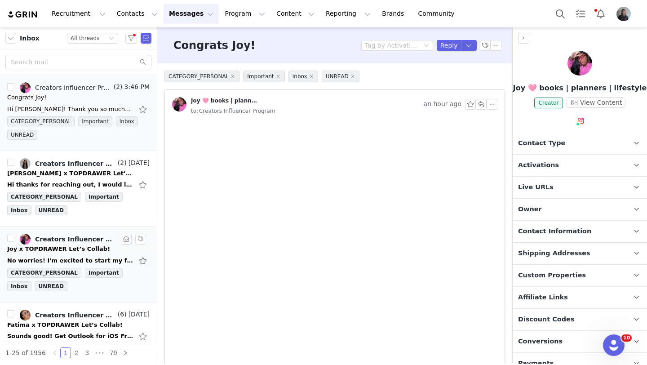
click at [97, 255] on div "No worries! I'm excited to start my fountain pen journey with Topdrawer! I fill…" at bounding box center [78, 260] width 142 height 14
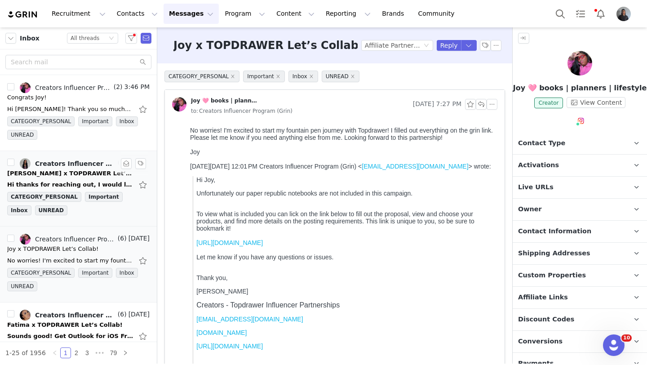
click at [98, 179] on div "Hi thanks for reaching out, I would love to know more details. Thanks, [PERSON_…" at bounding box center [78, 184] width 142 height 14
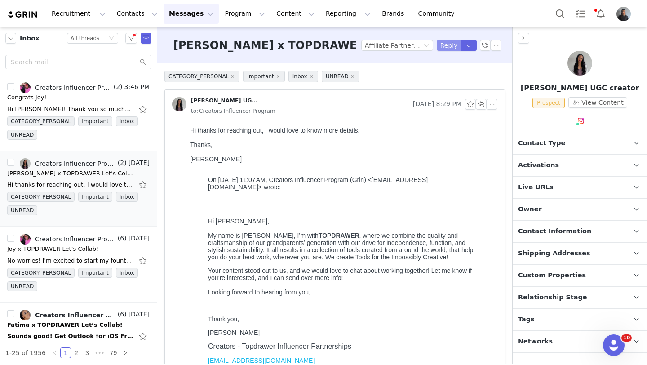
click at [455, 42] on button "Reply" at bounding box center [449, 45] width 25 height 11
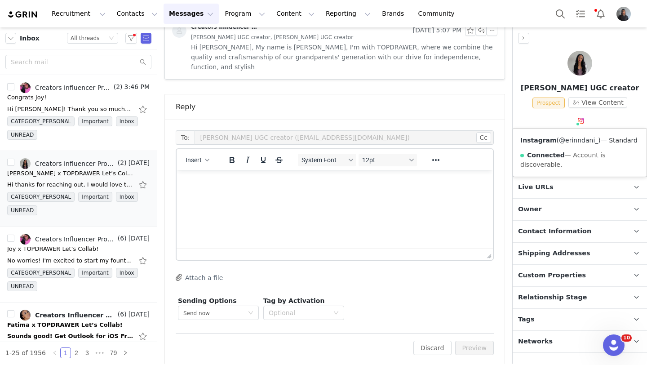
click at [572, 140] on link "@erinndani_" at bounding box center [578, 140] width 39 height 7
click at [217, 192] on html at bounding box center [335, 182] width 316 height 24
click at [204, 158] on div "button" at bounding box center [207, 160] width 7 height 4
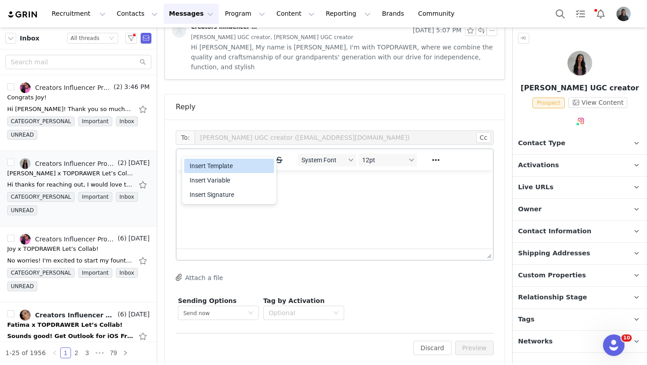
click at [206, 169] on div "Insert Template" at bounding box center [230, 165] width 81 height 11
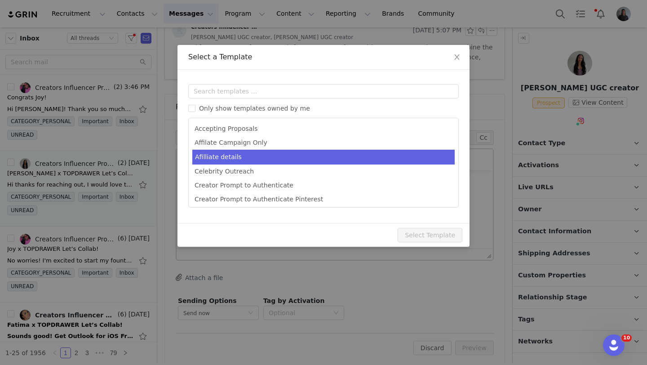
click at [224, 152] on li "Afilliate details" at bounding box center [323, 157] width 262 height 15
type input "[first_name] X Topdrawer"
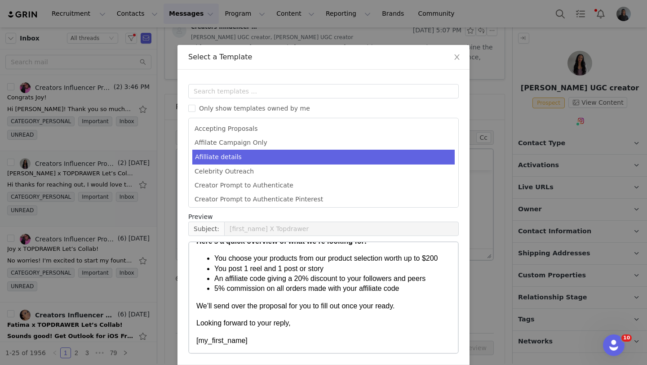
scroll to position [34, 0]
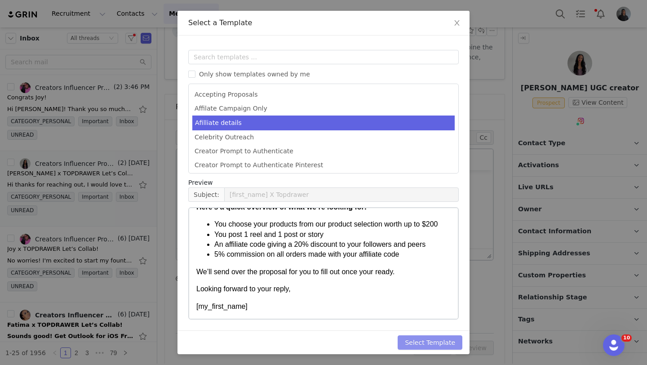
click at [414, 340] on button "Select Template" at bounding box center [430, 342] width 65 height 14
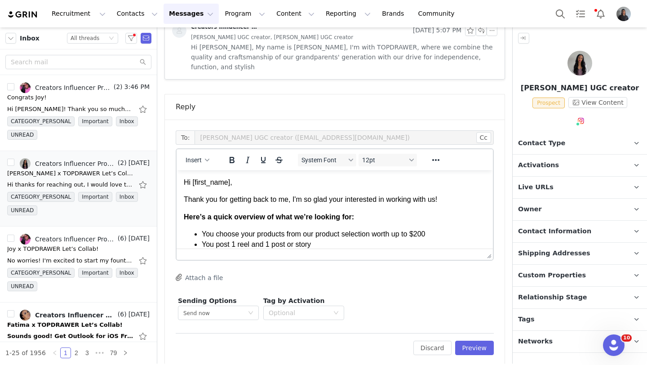
scroll to position [0, 0]
click at [449, 196] on p "Thank you for getting back to me, I'm so glad your interested in working with u…" at bounding box center [335, 200] width 302 height 10
click at [448, 199] on p "Thank you for getting back to me, I'm so glad your interested in working with u…" at bounding box center [335, 200] width 302 height 10
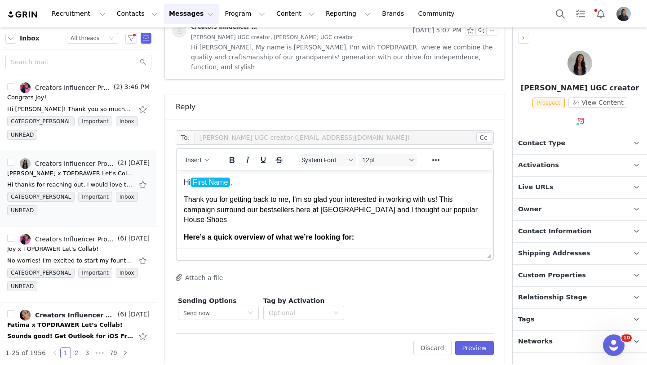
click at [446, 209] on p "Thank you for getting back to me, I'm so glad your interested in working with u…" at bounding box center [335, 210] width 302 height 30
click at [439, 211] on p "Thank you for getting back to me, I'm so glad your interested in working with u…" at bounding box center [335, 210] width 302 height 30
click at [444, 210] on p "Thank you for getting back to me, I'm so glad your interested in working with u…" at bounding box center [335, 210] width 302 height 30
click at [283, 223] on p "Thank you for getting back to me, I'm so glad your interested in working with u…" at bounding box center [335, 210] width 302 height 30
click at [484, 341] on button "Preview" at bounding box center [474, 348] width 39 height 14
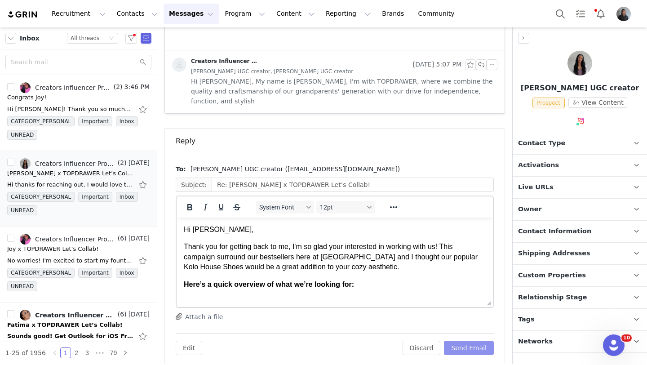
click at [481, 341] on button "Send Email" at bounding box center [469, 348] width 50 height 14
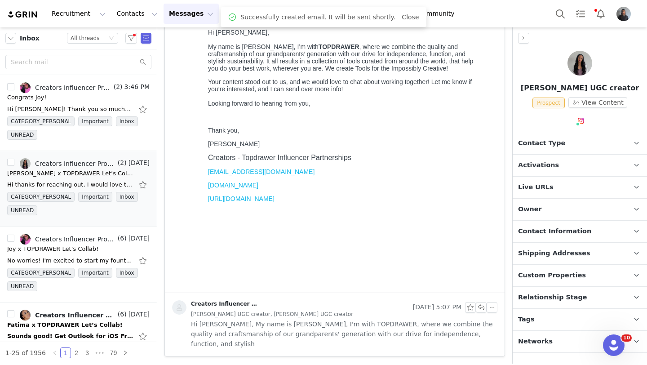
scroll to position [179, 0]
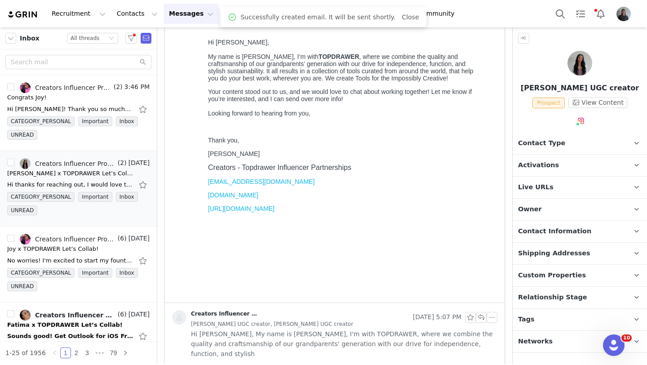
click at [531, 322] on span "Tags" at bounding box center [526, 319] width 17 height 10
click at [540, 297] on span "Relationship Stage" at bounding box center [552, 297] width 69 height 10
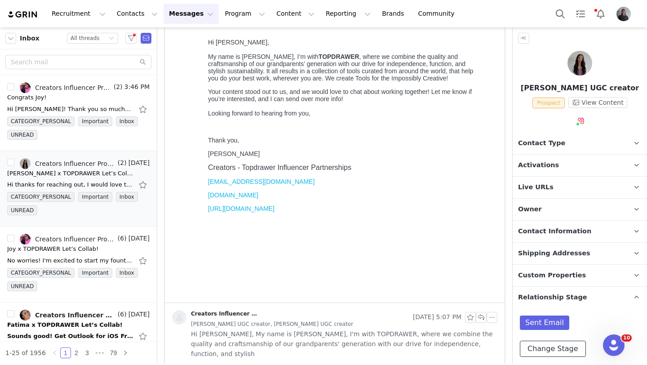
click at [535, 341] on button "Change Stage" at bounding box center [553, 349] width 66 height 16
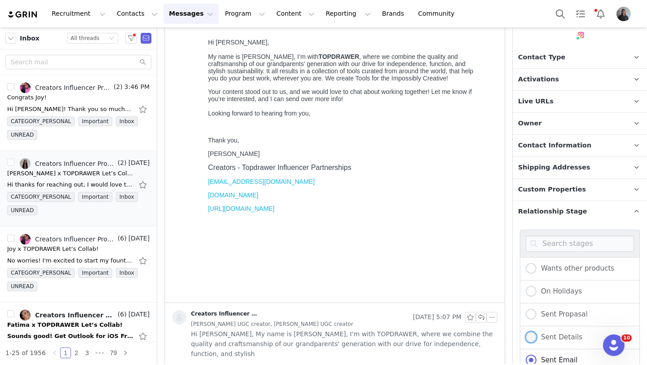
click at [535, 332] on span at bounding box center [531, 337] width 11 height 11
click at [535, 332] on input "Sent Details" at bounding box center [531, 338] width 11 height 12
radio input "true"
radio input "false"
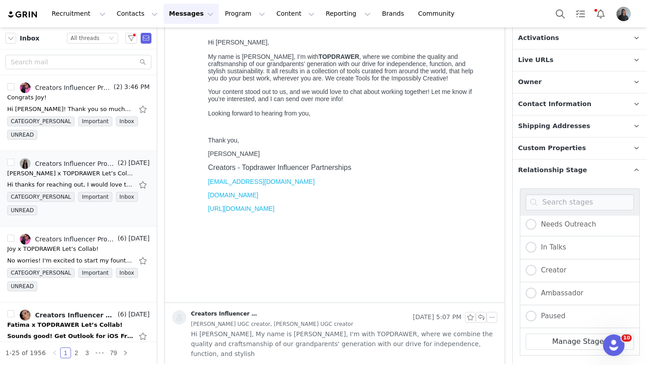
scroll to position [270, 0]
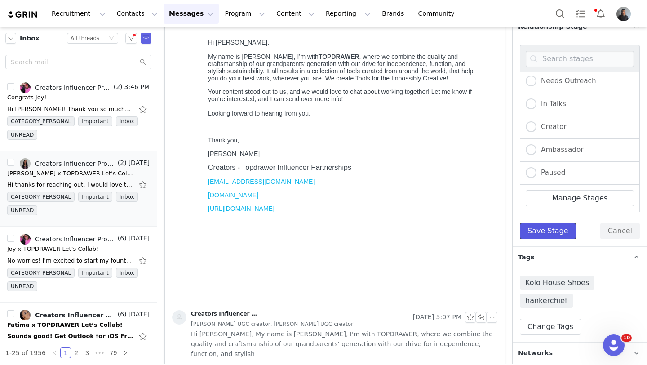
click at [555, 226] on button "Save Stage" at bounding box center [548, 231] width 56 height 16
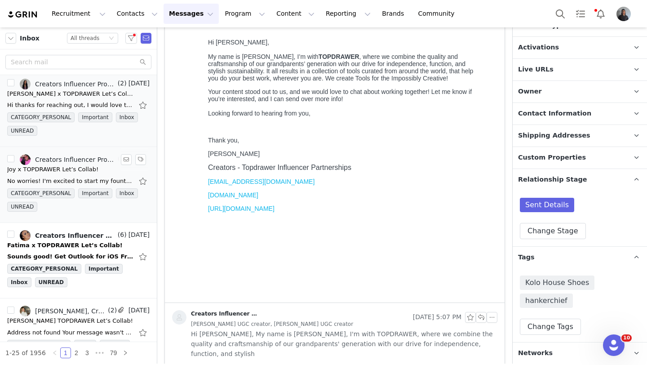
scroll to position [89, 0]
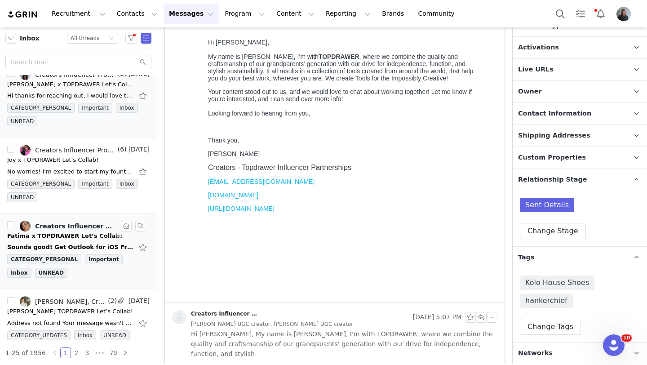
click at [71, 239] on div "Fatima x TOPDRAWER Let’s Collab!" at bounding box center [64, 235] width 115 height 9
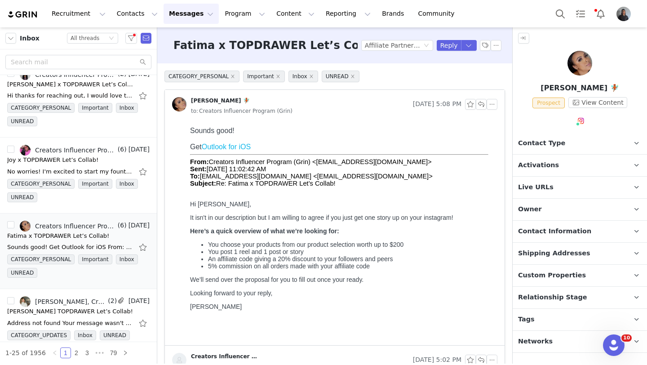
scroll to position [0, 0]
click at [447, 46] on button "Reply" at bounding box center [449, 45] width 25 height 11
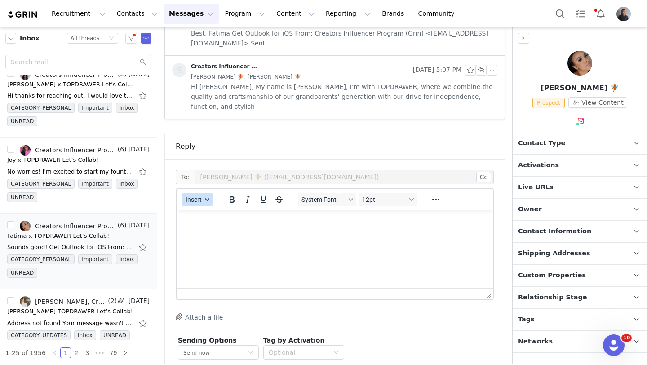
click at [195, 196] on span "Insert" at bounding box center [194, 199] width 16 height 7
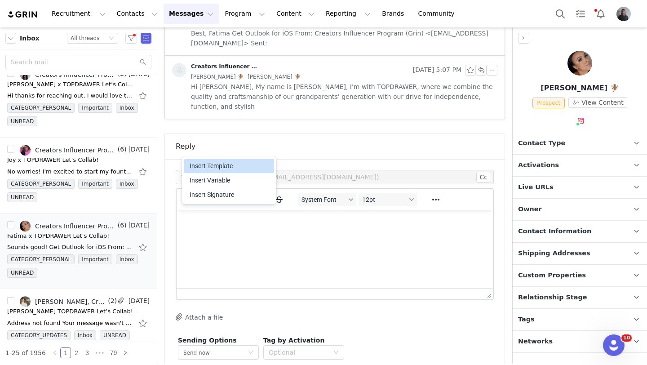
click at [203, 170] on div "Insert Template" at bounding box center [230, 165] width 81 height 11
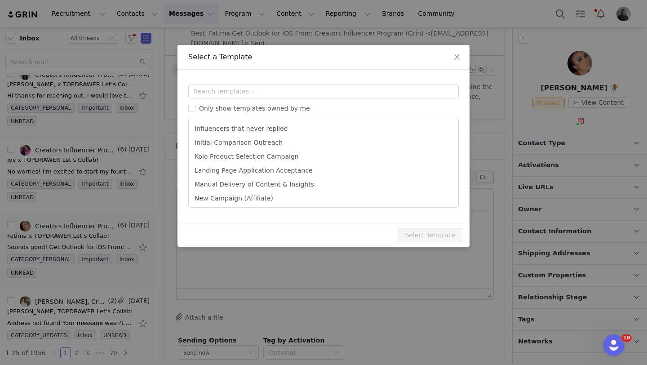
scroll to position [337, 0]
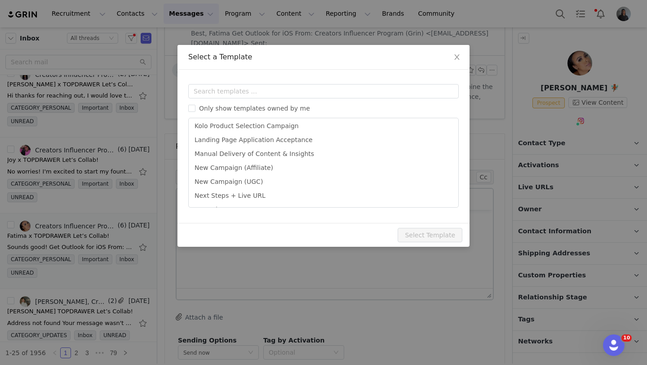
click at [239, 199] on li "Next Steps + Live URL" at bounding box center [323, 196] width 262 height 14
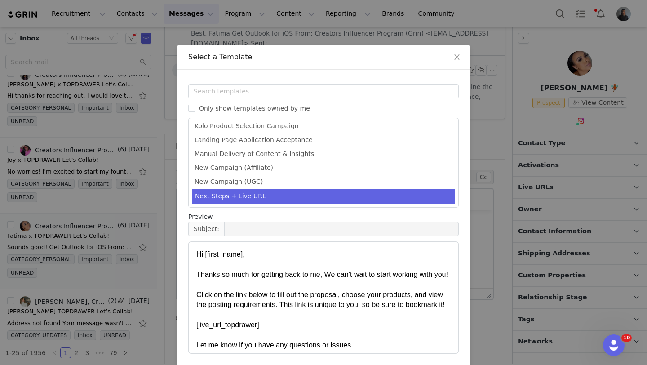
type input "[first_name] x TOPDRAWER Let’s Collab!"
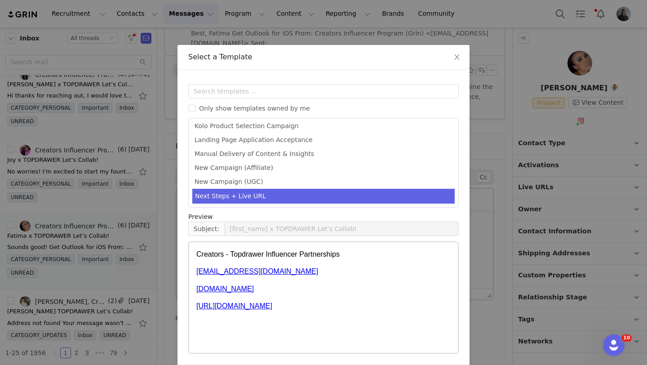
scroll to position [34, 0]
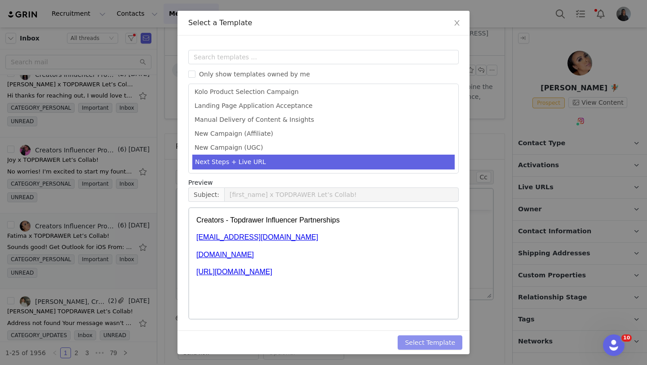
click at [416, 346] on button "Select Template" at bounding box center [430, 342] width 65 height 14
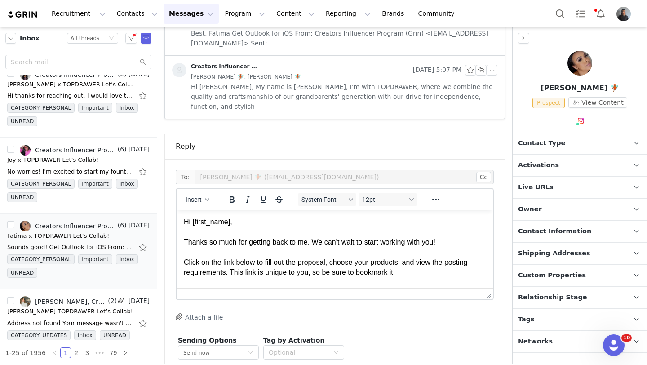
scroll to position [535, 0]
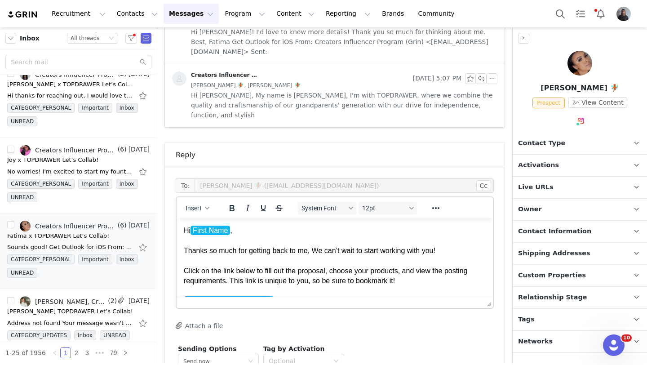
click at [235, 252] on p "Hi First Name , Thanks so much for getting back to me, We can’t wait to start w…" at bounding box center [335, 281] width 302 height 111
click at [310, 252] on p "Hi First Name , Thanks so much for getting back to me, We can’t wait to start w…" at bounding box center [335, 281] width 302 height 111
drag, startPoint x: 312, startPoint y: 251, endPoint x: 183, endPoint y: 251, distance: 128.9
click at [184, 251] on p "Hi First Name , Thanks so much for getting back to me, We can’t wait to start w…" at bounding box center [335, 281] width 302 height 111
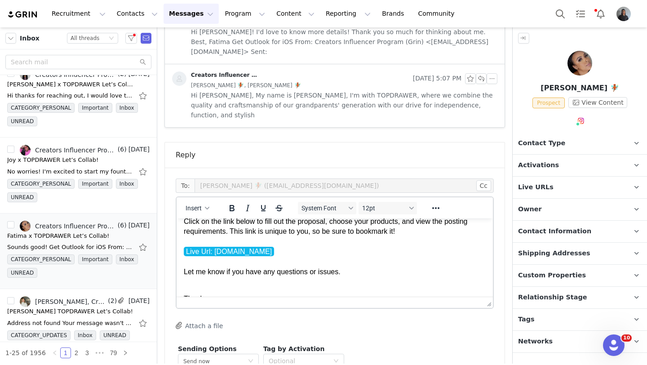
scroll to position [80, 0]
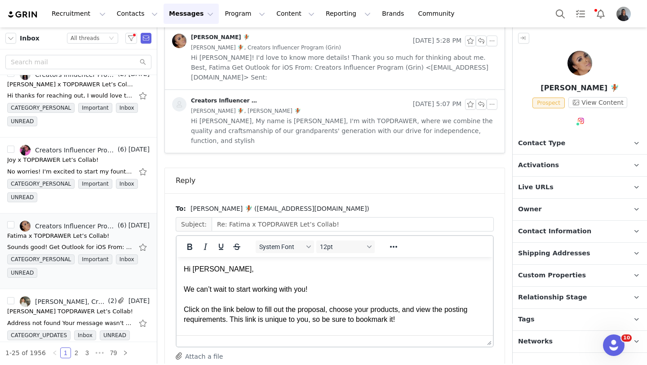
scroll to position [0, 0]
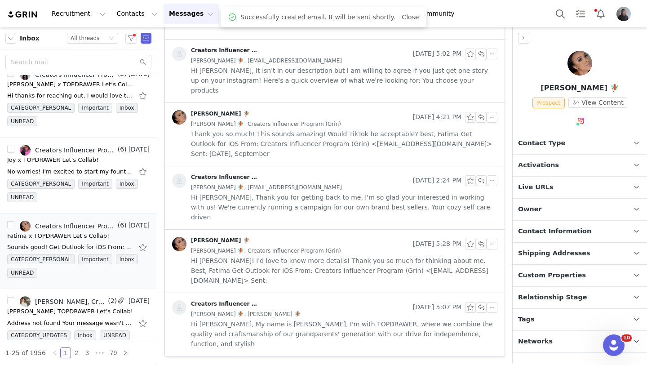
scroll to position [257, 0]
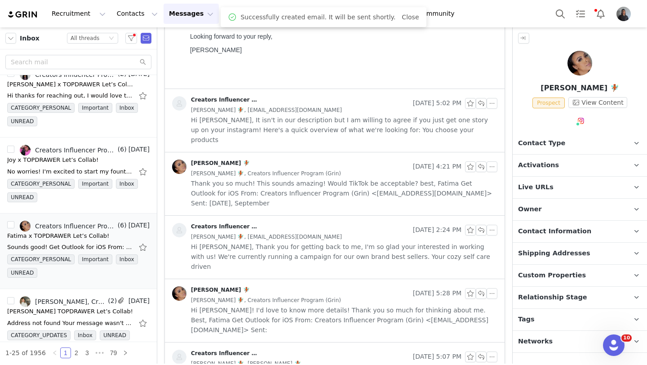
click at [537, 300] on span "Relationship Stage" at bounding box center [552, 297] width 69 height 10
click at [532, 348] on button "Change Stage" at bounding box center [553, 349] width 66 height 16
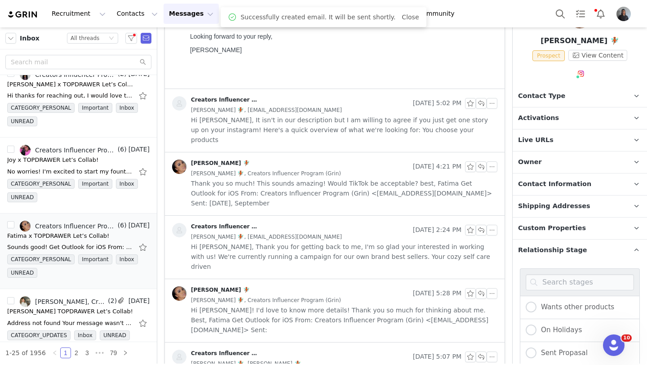
scroll to position [62, 0]
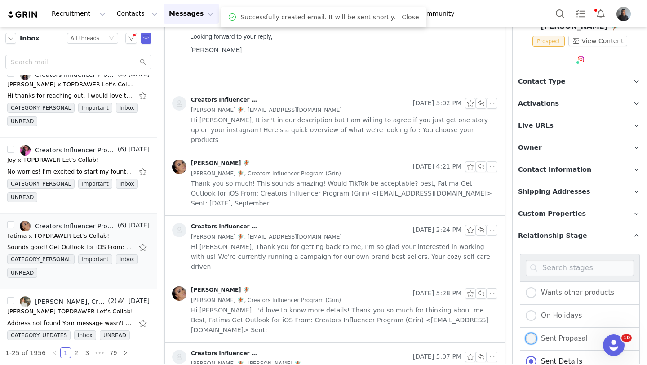
click at [532, 337] on span at bounding box center [531, 338] width 11 height 11
click at [532, 337] on input "Sent Propasal" at bounding box center [531, 339] width 11 height 12
radio input "true"
radio input "false"
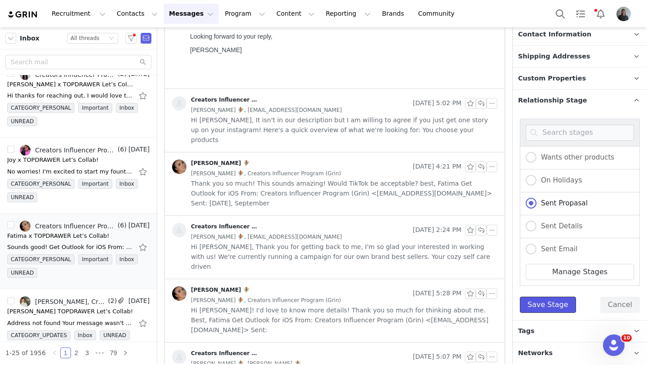
click at [536, 298] on button "Save Stage" at bounding box center [548, 305] width 56 height 16
